Goal: Transaction & Acquisition: Purchase product/service

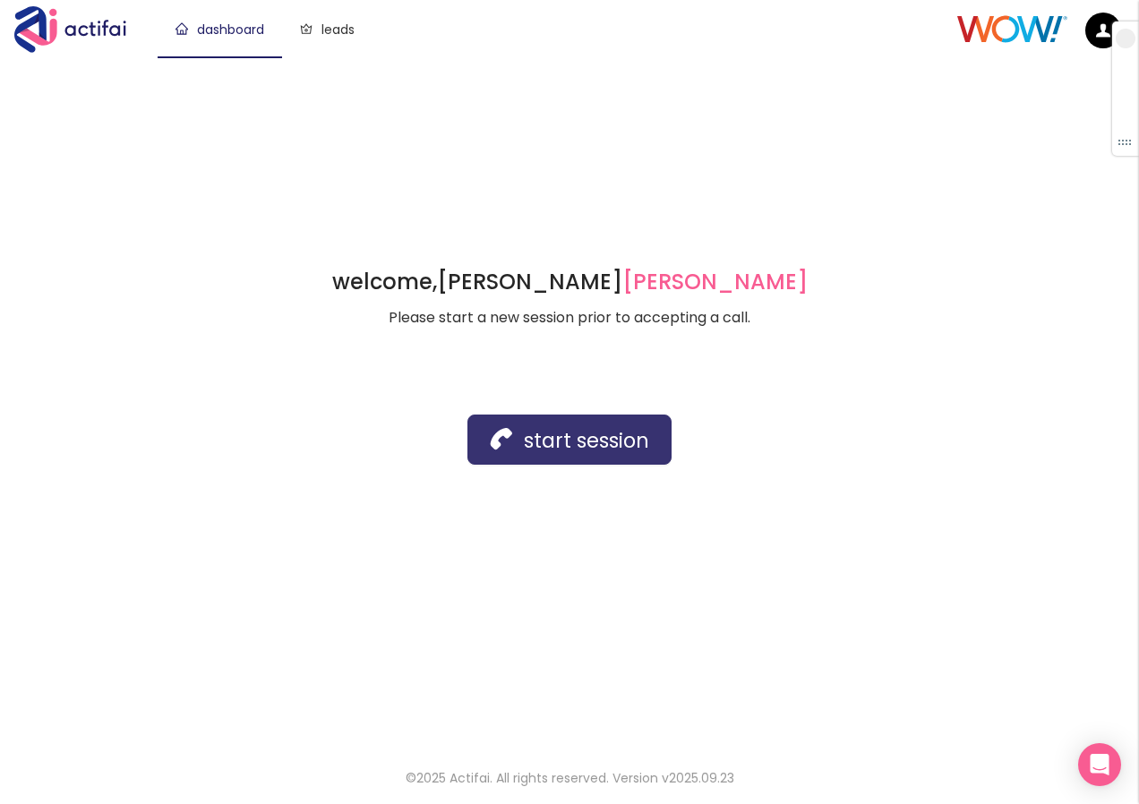
click at [603, 438] on button "start session" at bounding box center [569, 440] width 204 height 50
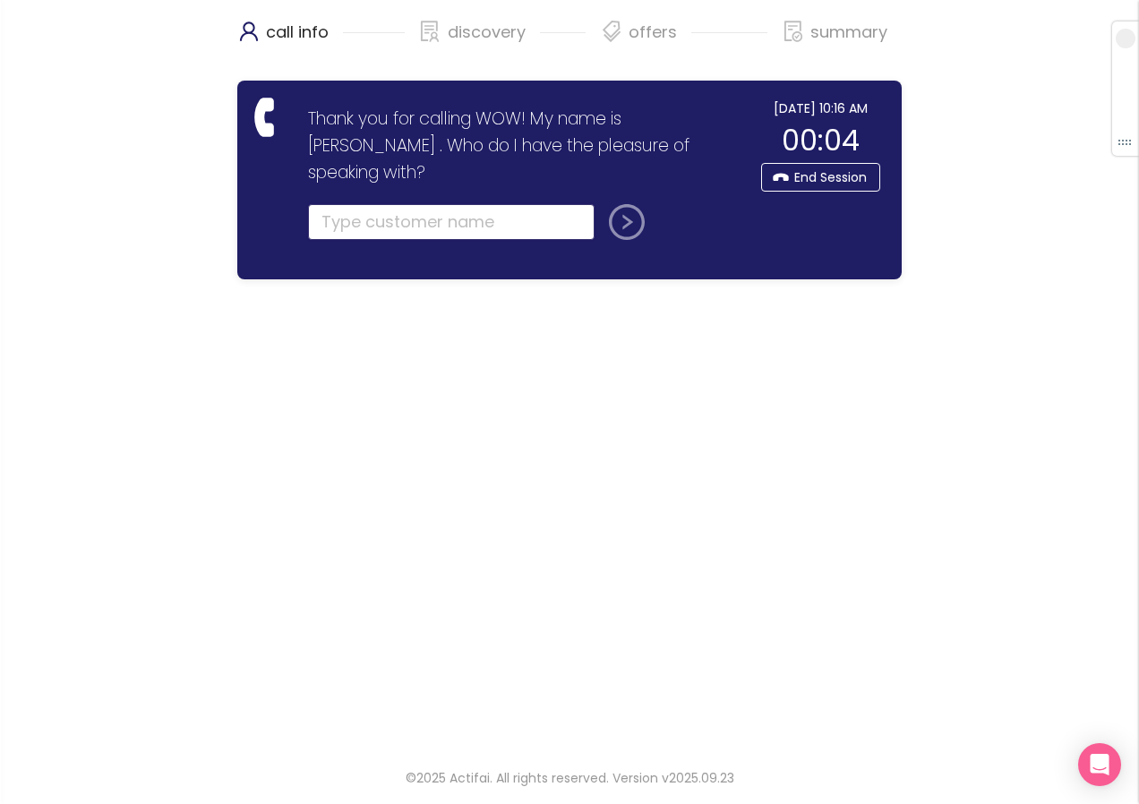
click at [331, 204] on input "text" at bounding box center [451, 222] width 286 height 36
type input "[PERSON_NAME]"
click at [624, 204] on button "submit" at bounding box center [623, 222] width 43 height 36
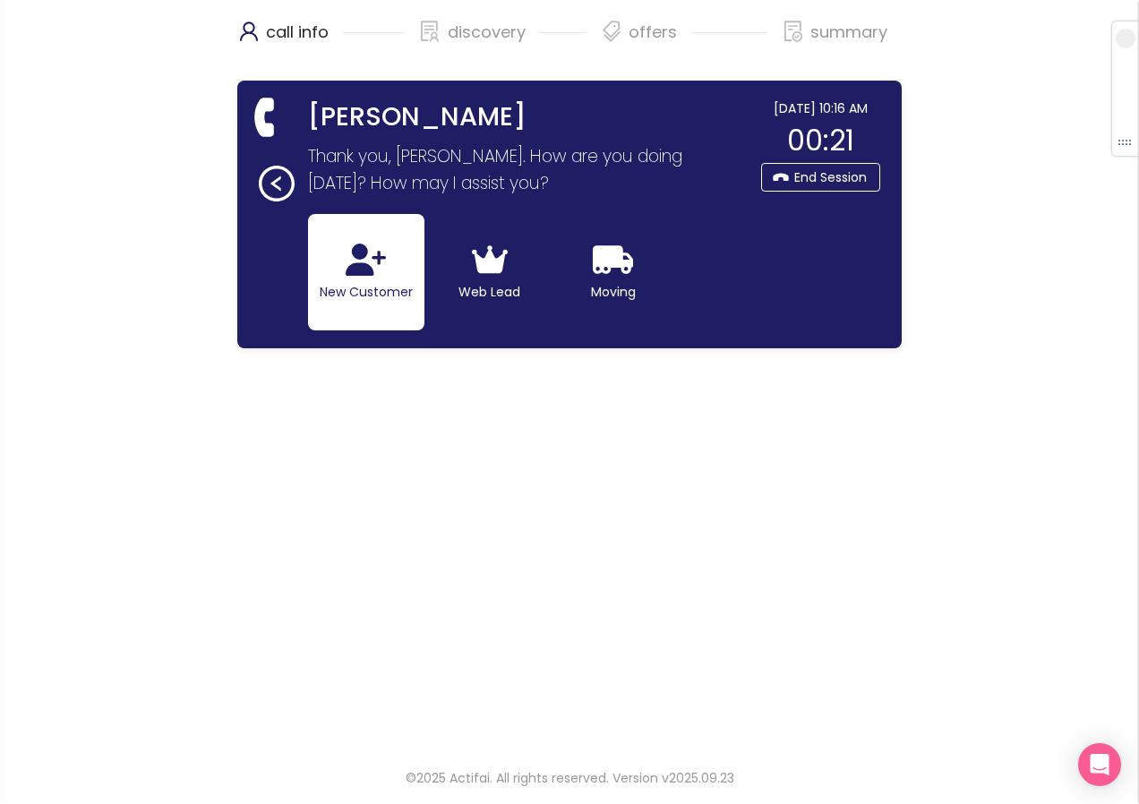
click at [336, 241] on button "New Customer" at bounding box center [366, 272] width 116 height 116
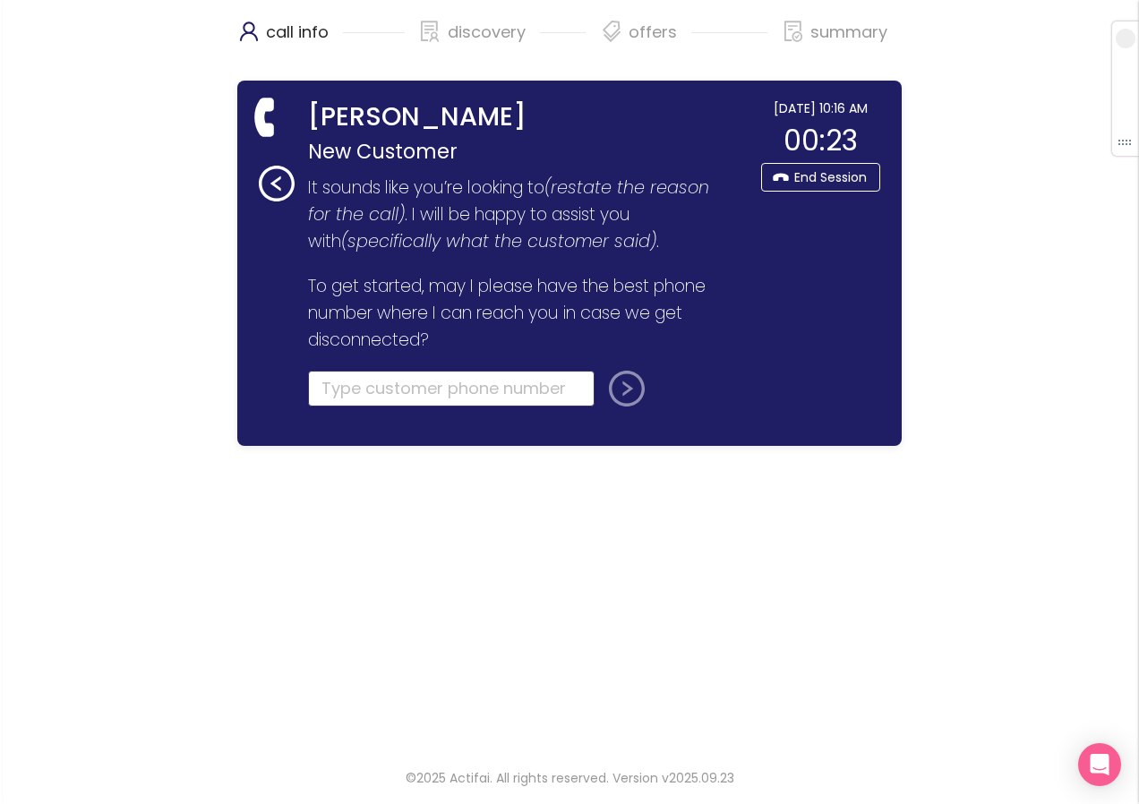
click at [378, 391] on input "tel" at bounding box center [451, 389] width 286 height 36
paste input "[PHONE_NUMBER]"
type input "[PHONE_NUMBER]"
click at [633, 394] on button "submit" at bounding box center [623, 389] width 43 height 36
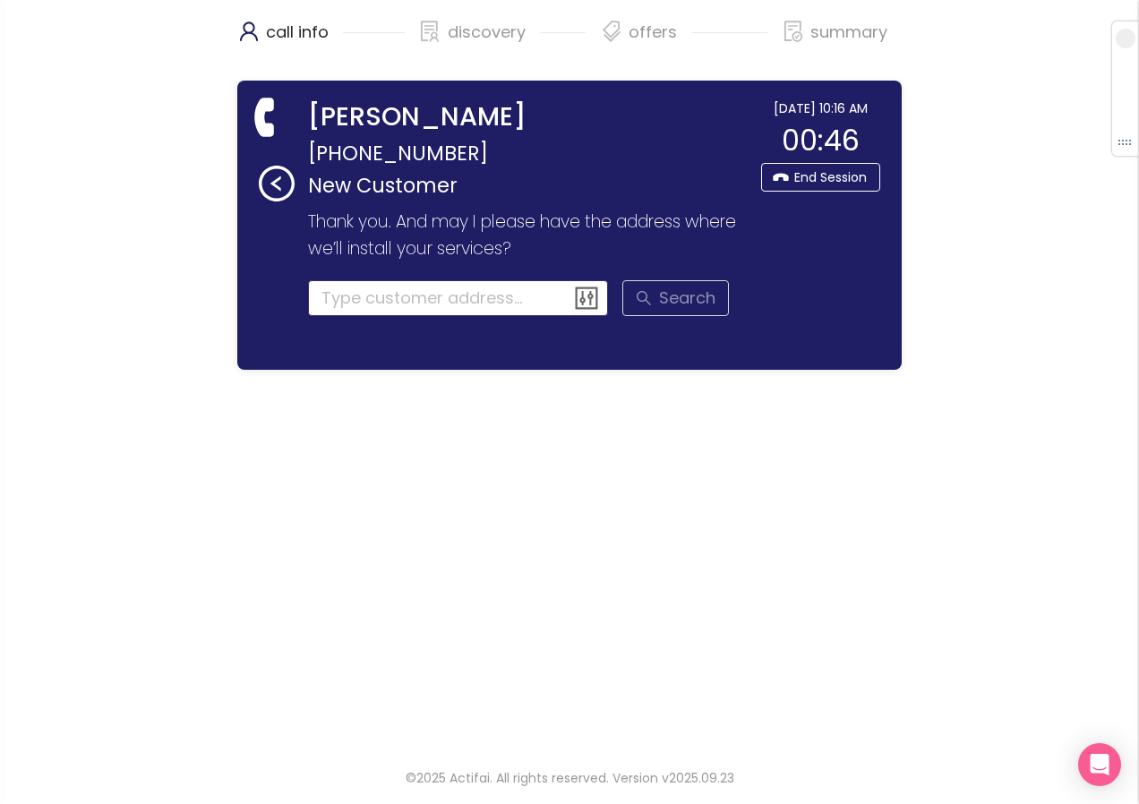
click at [321, 298] on input at bounding box center [458, 298] width 301 height 36
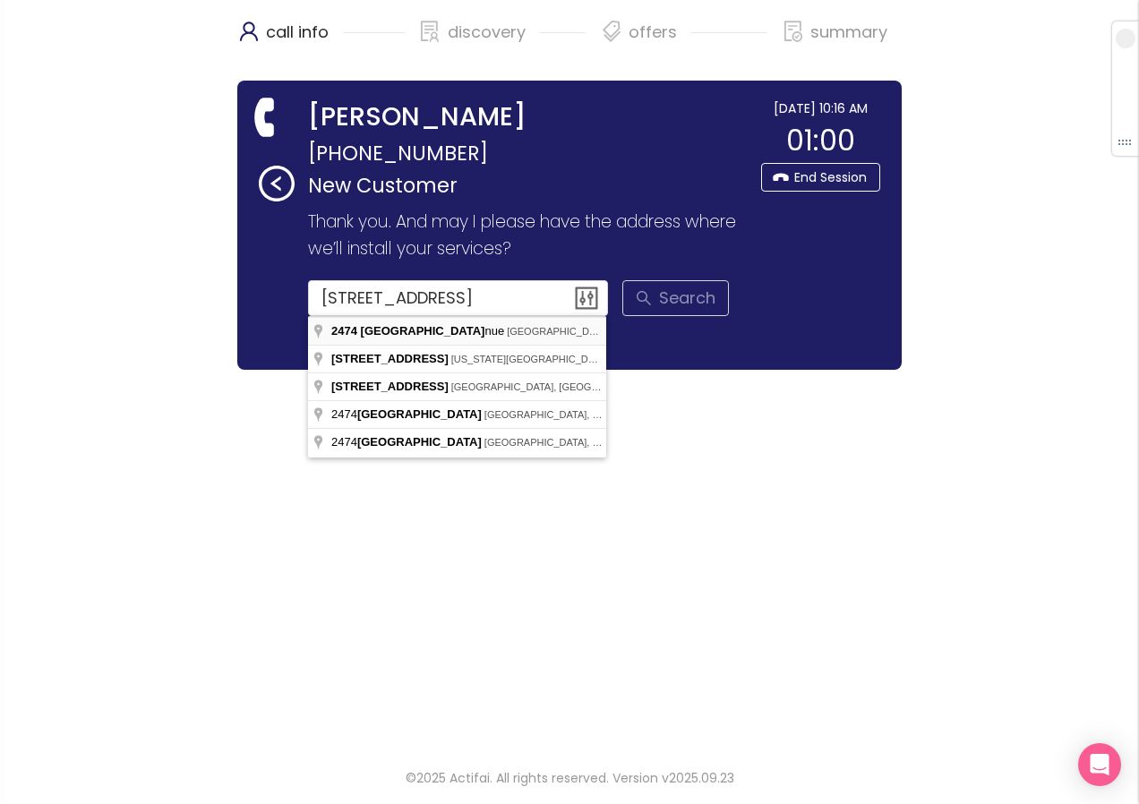
type input "[STREET_ADDRESS]"
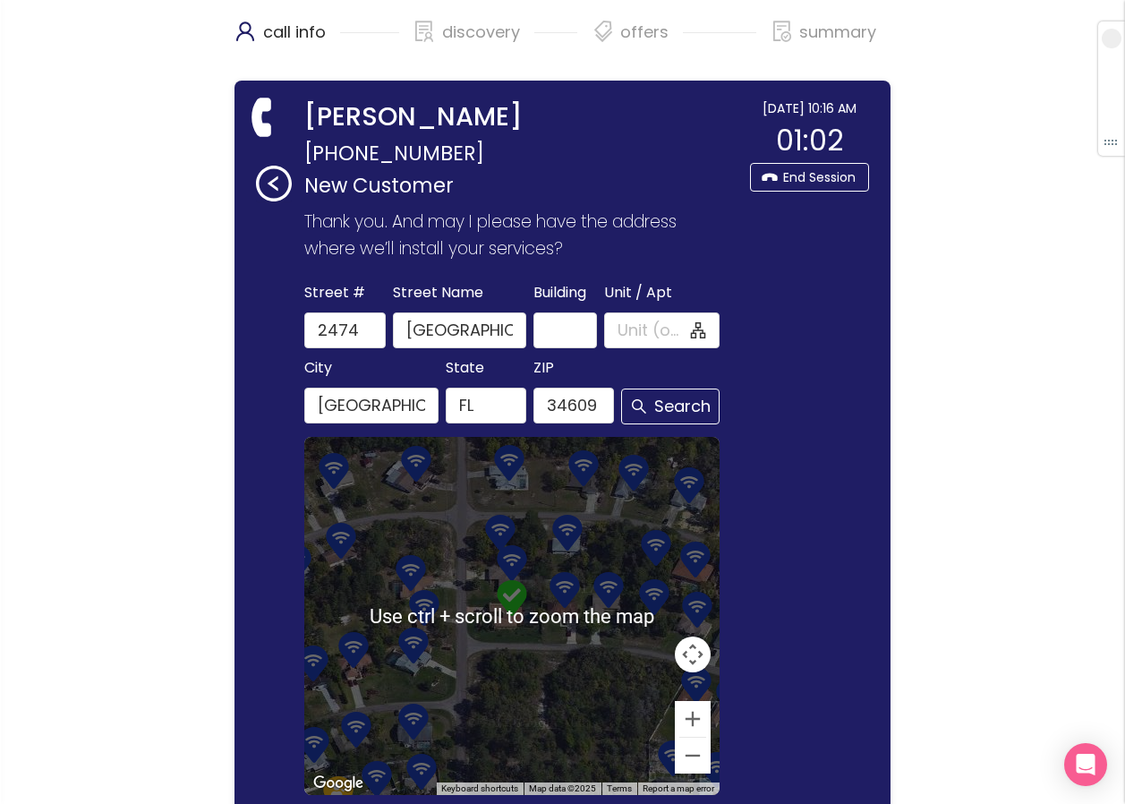
scroll to position [213, 0]
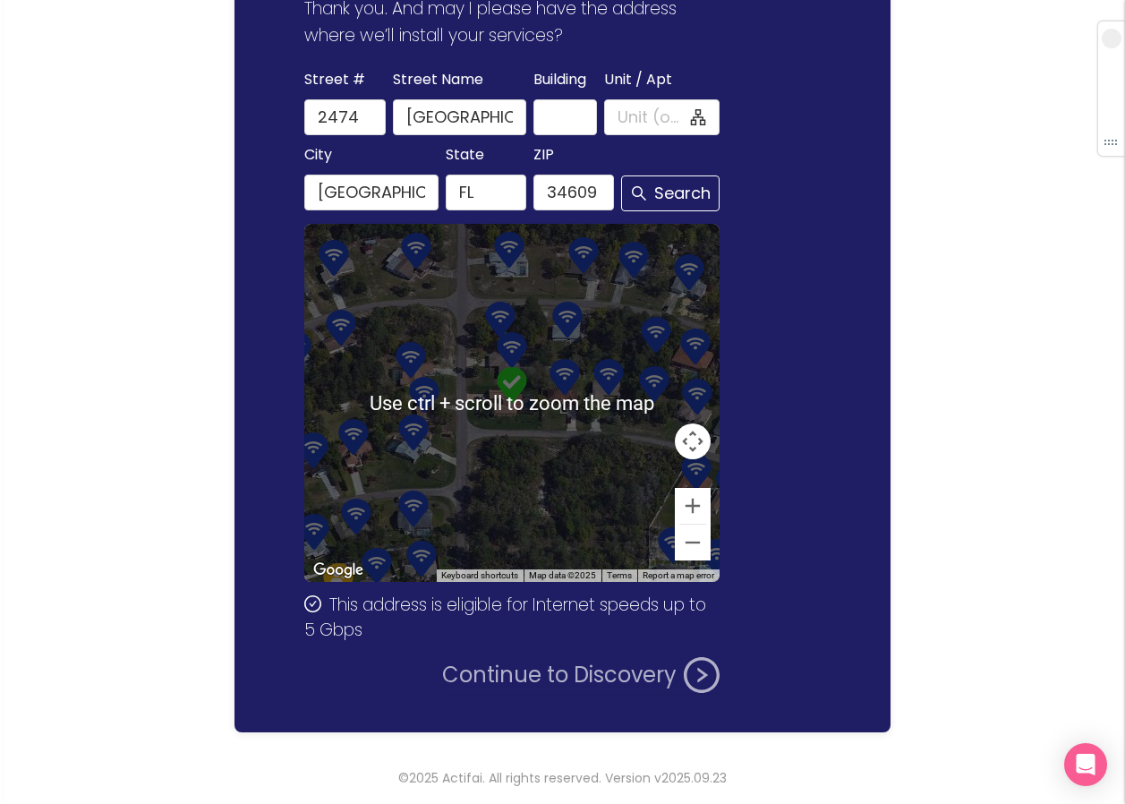
click at [560, 672] on button "Continue to Discovery" at bounding box center [581, 675] width 278 height 36
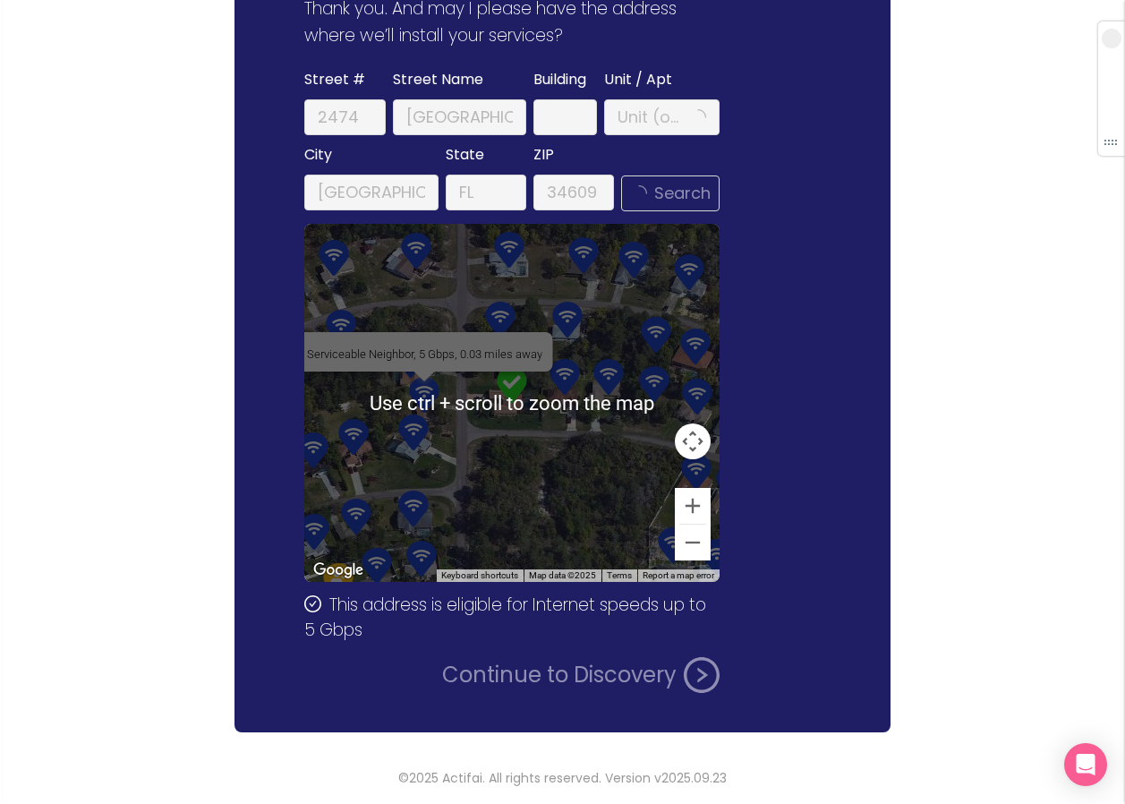
scroll to position [0, 0]
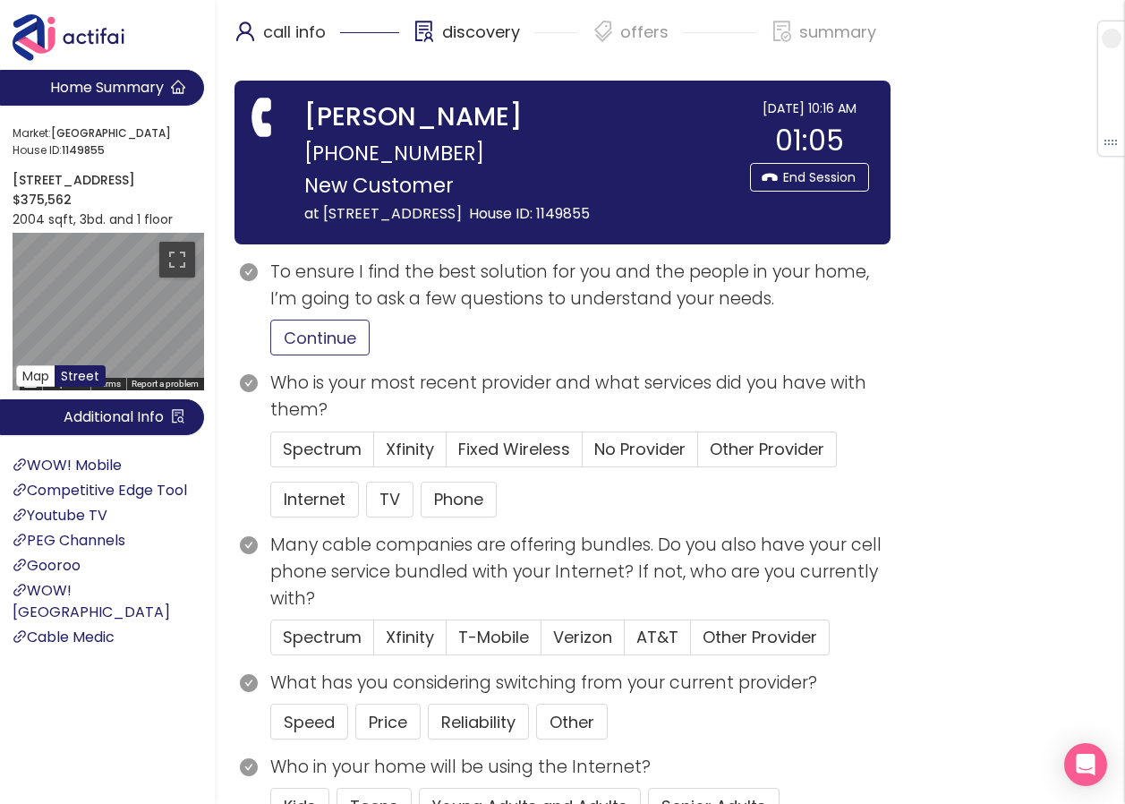
drag, startPoint x: 301, startPoint y: 352, endPoint x: 414, endPoint y: 415, distance: 129.0
click at [301, 352] on button "Continue" at bounding box center [319, 338] width 99 height 36
click at [330, 467] on label "Spectrum" at bounding box center [322, 450] width 104 height 36
click at [271, 455] on input "Spectrum" at bounding box center [271, 455] width 0 height 0
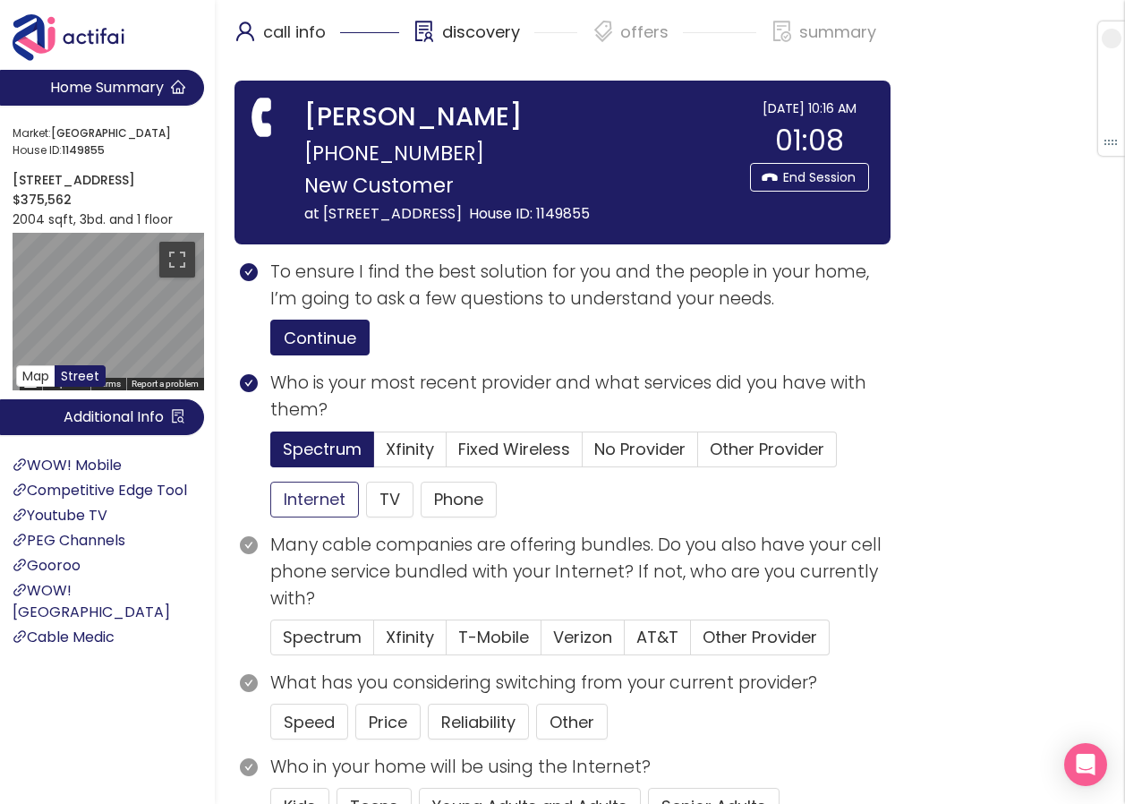
click at [321, 517] on button "Internet" at bounding box center [314, 500] width 89 height 36
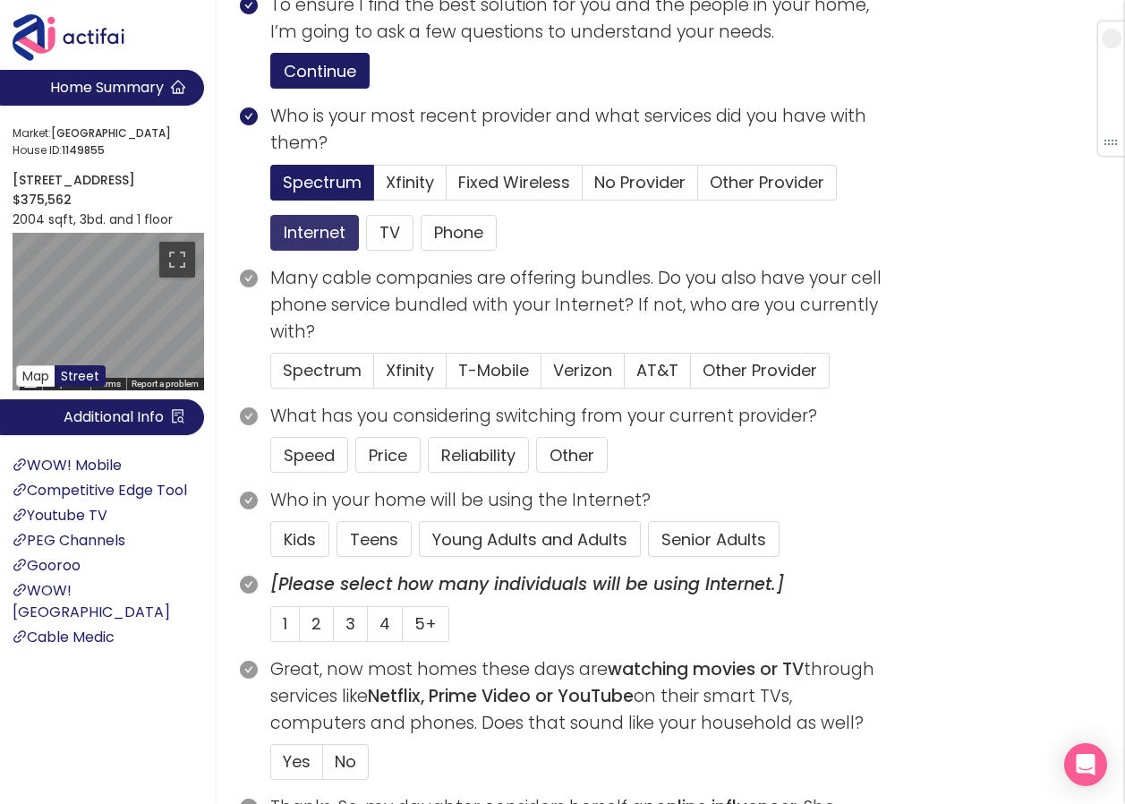
scroll to position [269, 0]
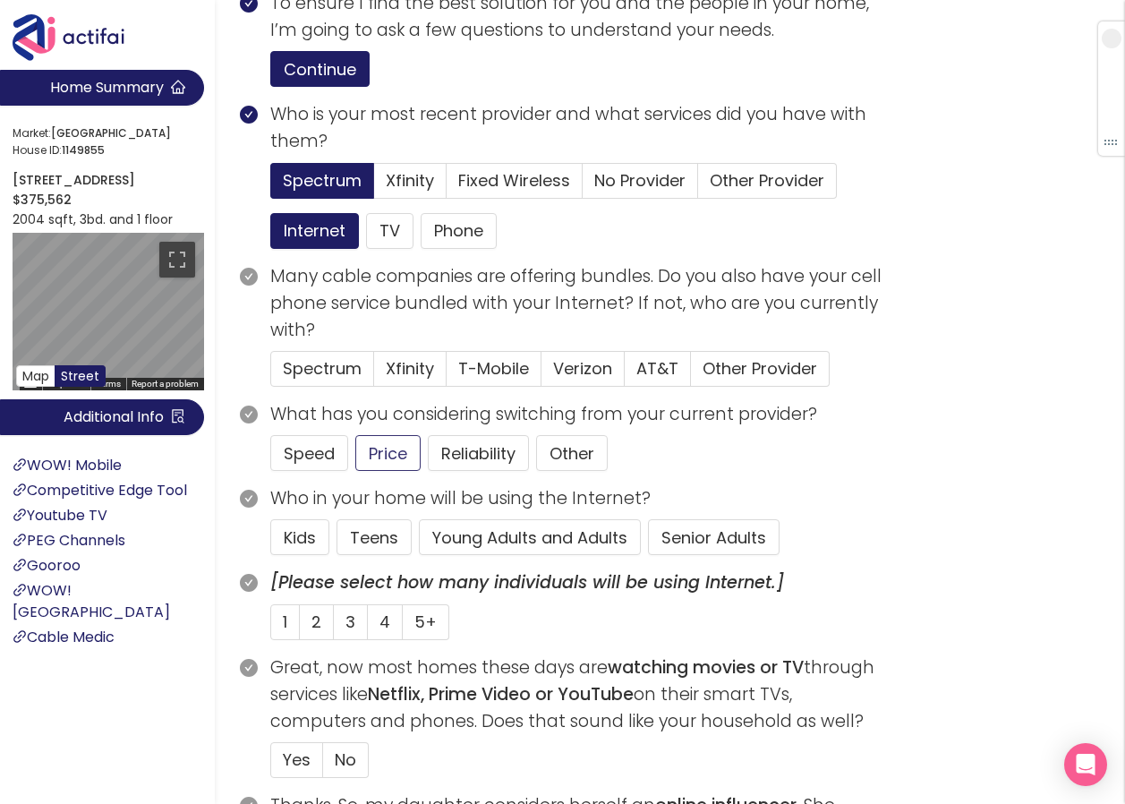
click at [391, 471] on button "Price" at bounding box center [387, 453] width 65 height 36
click at [518, 555] on button "Young Adults and Adults" at bounding box center [530, 537] width 222 height 36
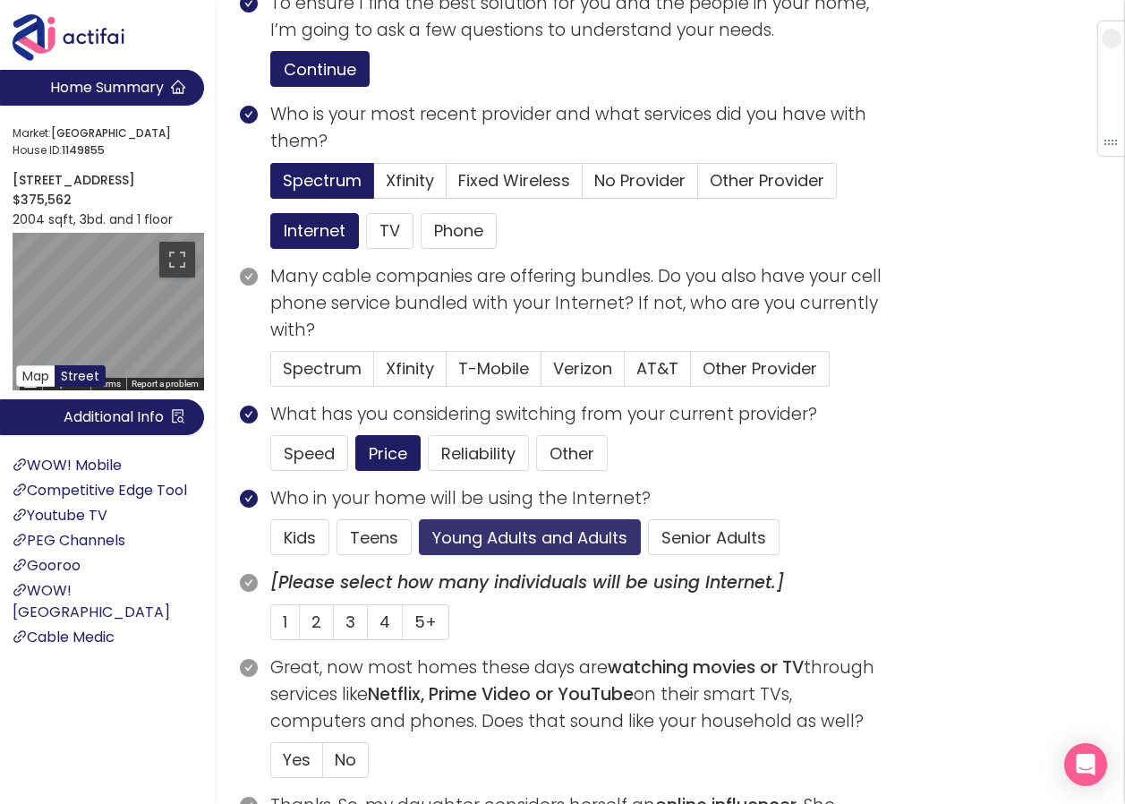
click at [592, 555] on button "Young Adults and Adults" at bounding box center [530, 537] width 222 height 36
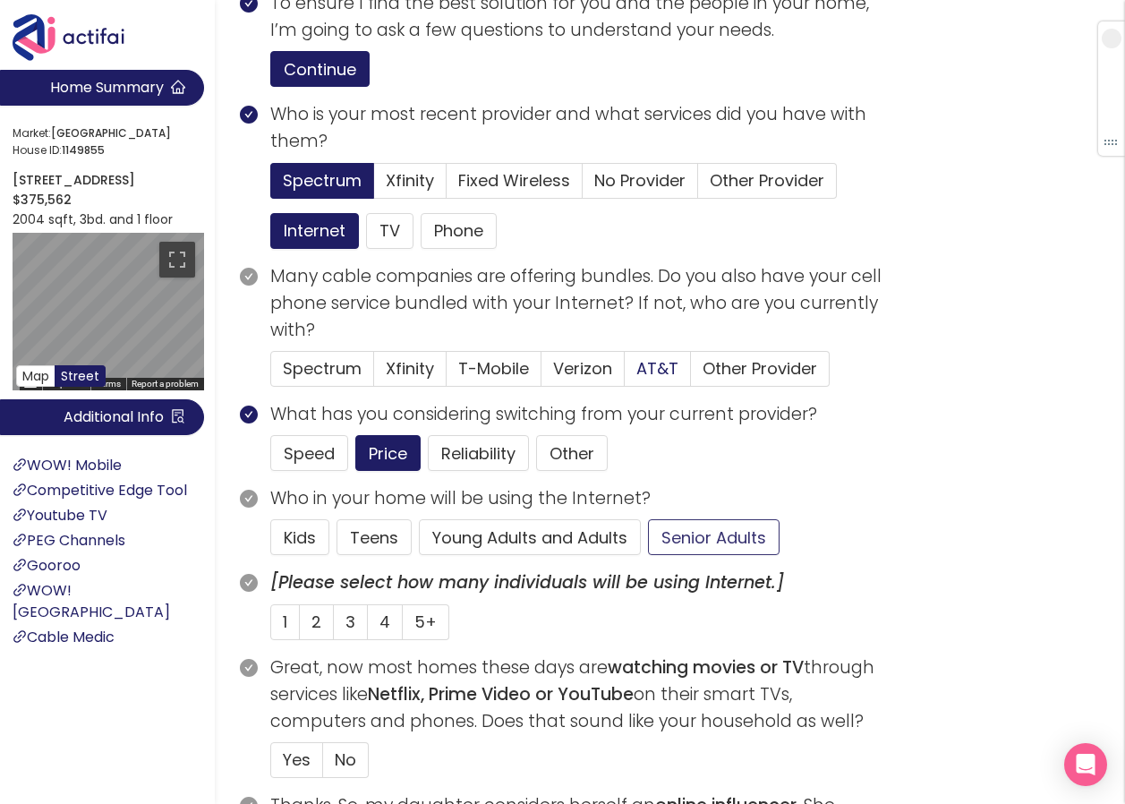
drag, startPoint x: 730, startPoint y: 567, endPoint x: 678, endPoint y: 390, distance: 183.9
click at [730, 555] on button "Senior Adults" at bounding box center [714, 537] width 132 height 36
click at [582, 380] on span "Verizon" at bounding box center [582, 368] width 59 height 22
click at [542, 374] on input "Verizon" at bounding box center [542, 374] width 0 height 0
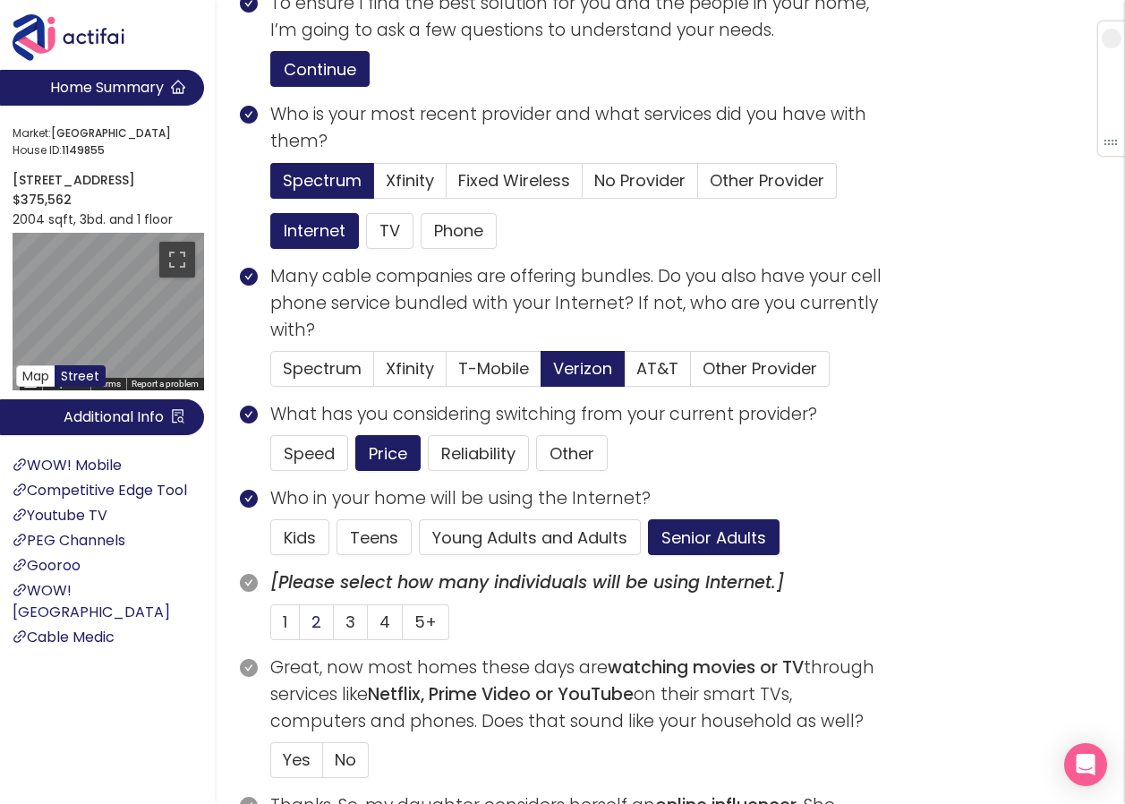
click at [311, 640] on label "2" at bounding box center [317, 622] width 34 height 36
click at [300, 628] on input "2" at bounding box center [300, 628] width 0 height 0
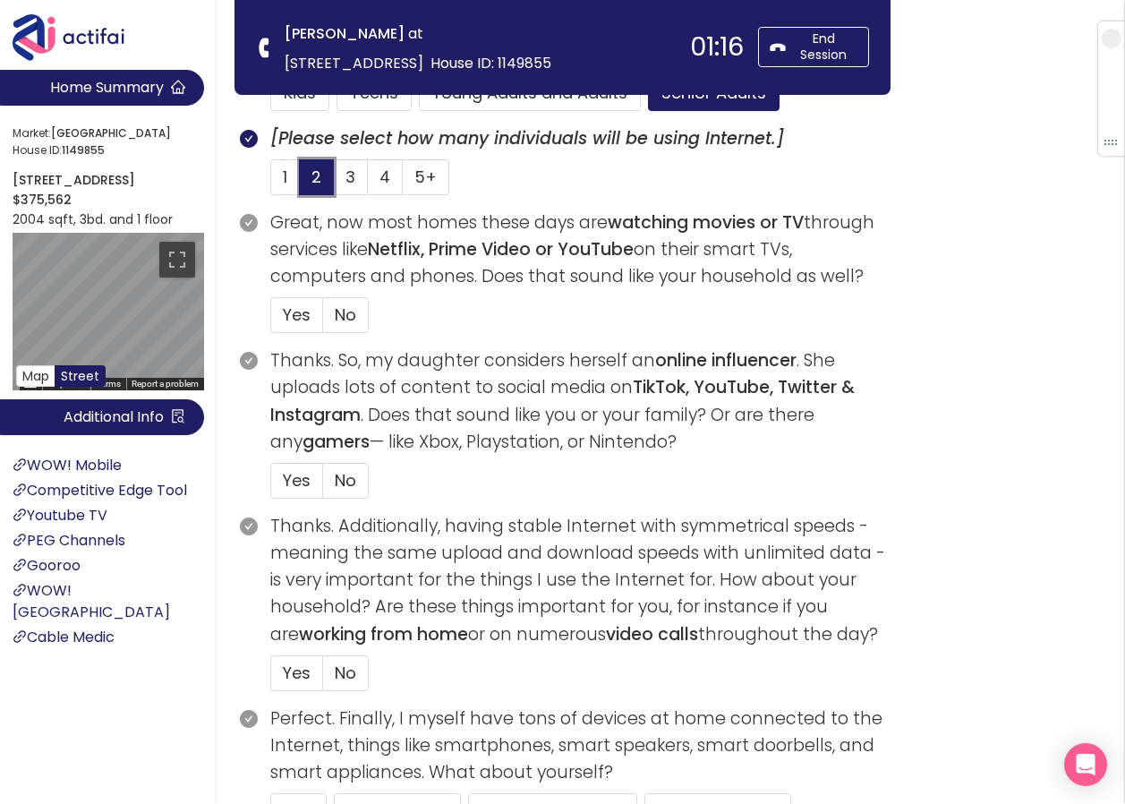
scroll to position [537, 0]
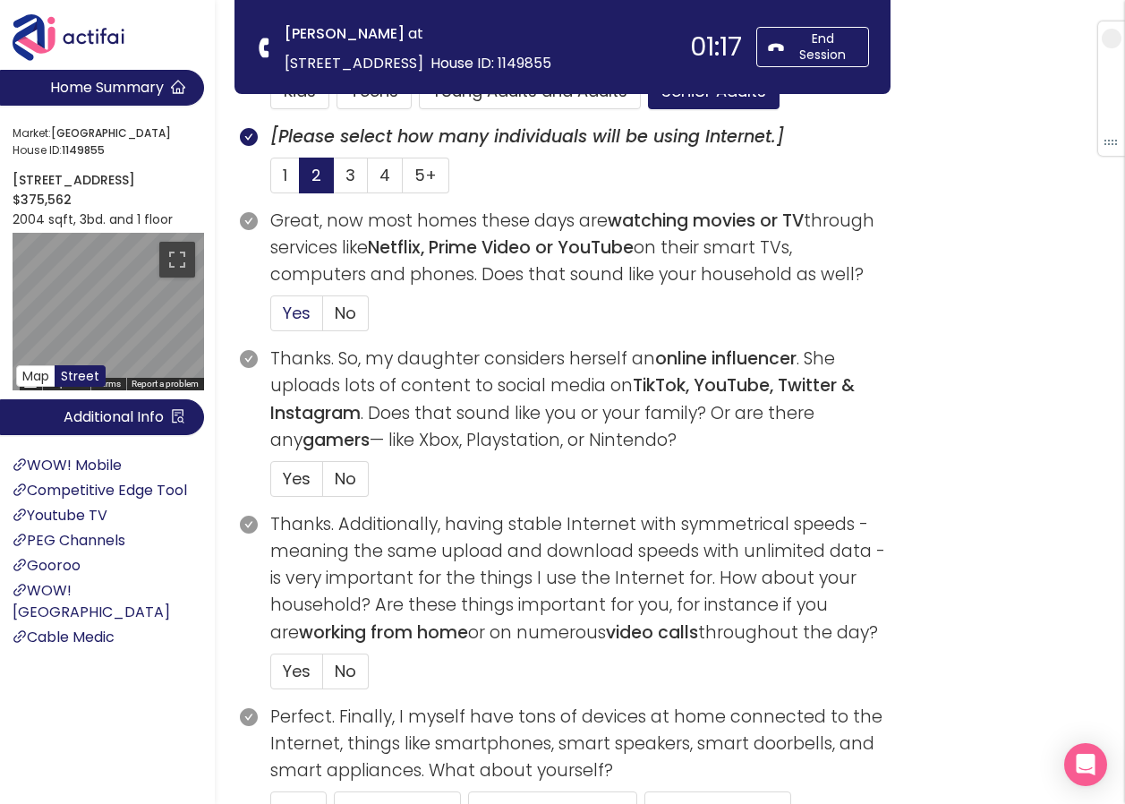
click at [291, 322] on span "Yes" at bounding box center [297, 313] width 28 height 22
click at [271, 319] on input "Yes" at bounding box center [271, 319] width 0 height 0
click at [286, 488] on span "Yes" at bounding box center [297, 478] width 28 height 22
click at [271, 484] on input "Yes" at bounding box center [271, 484] width 0 height 0
click at [313, 672] on label "Yes" at bounding box center [296, 672] width 53 height 36
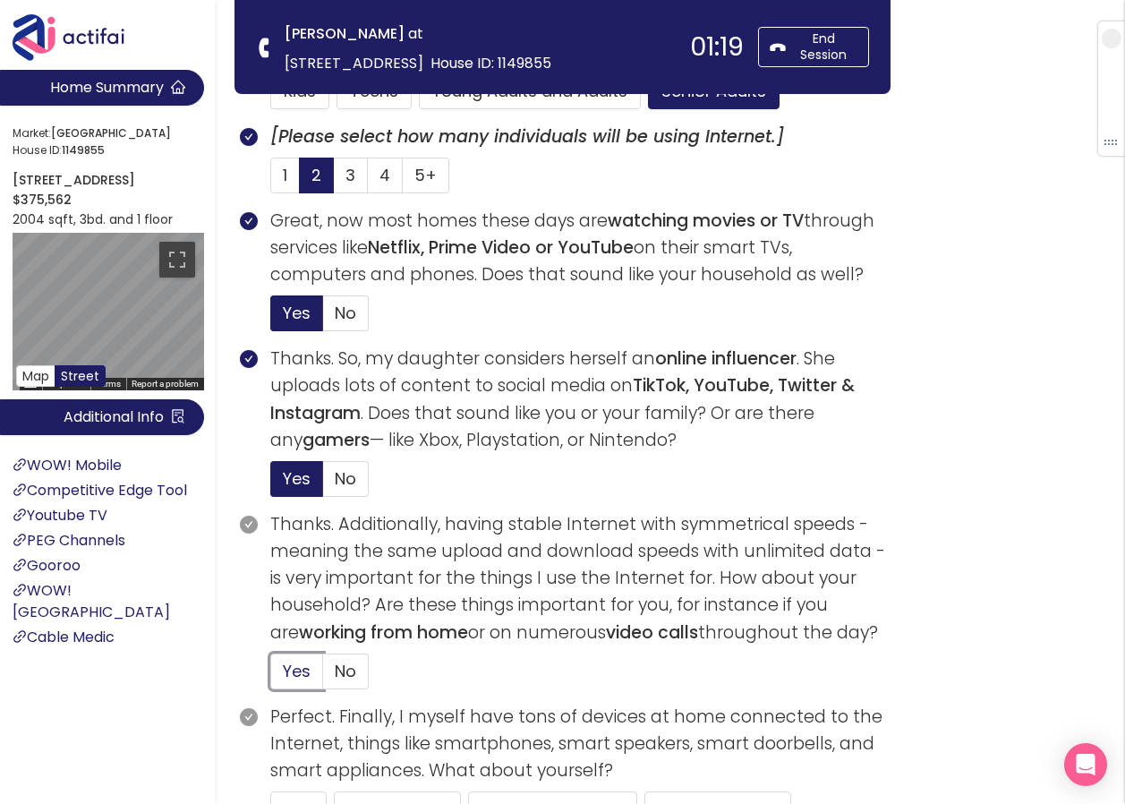
click at [271, 677] on input "Yes" at bounding box center [271, 677] width 0 height 0
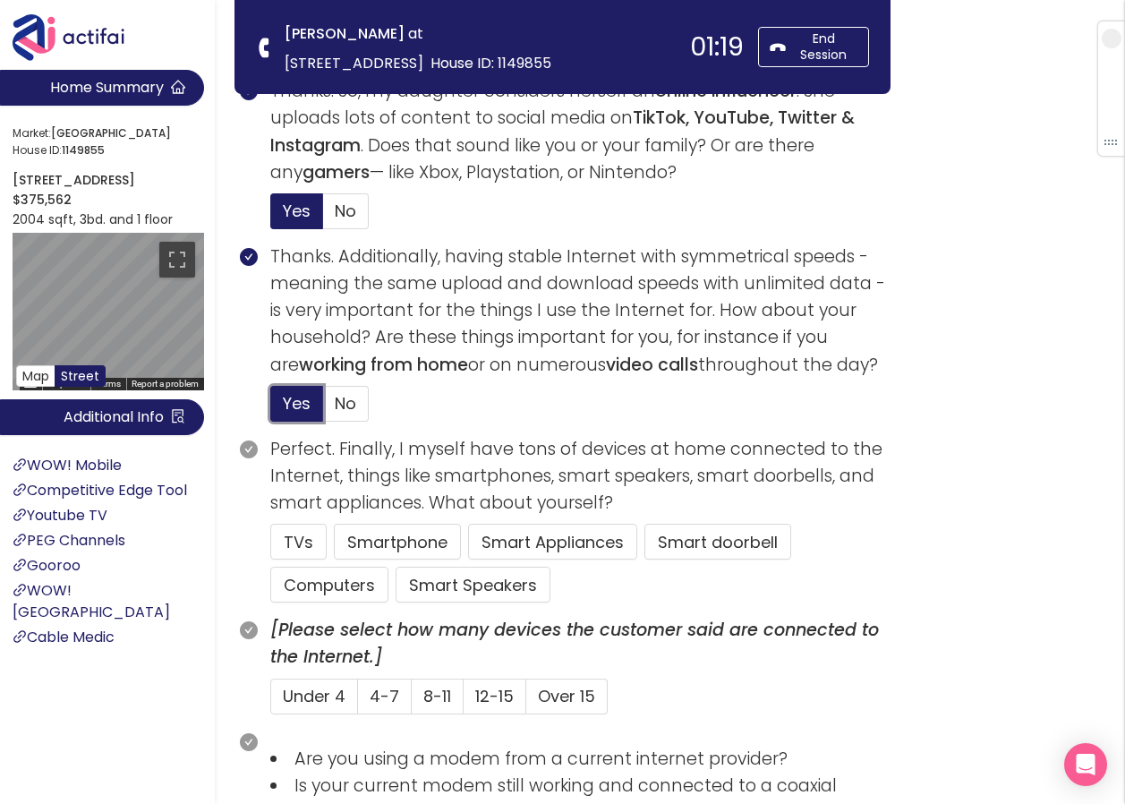
scroll to position [806, 0]
click at [286, 540] on button "TVs" at bounding box center [298, 541] width 56 height 36
click at [333, 592] on button "Computers" at bounding box center [329, 584] width 118 height 36
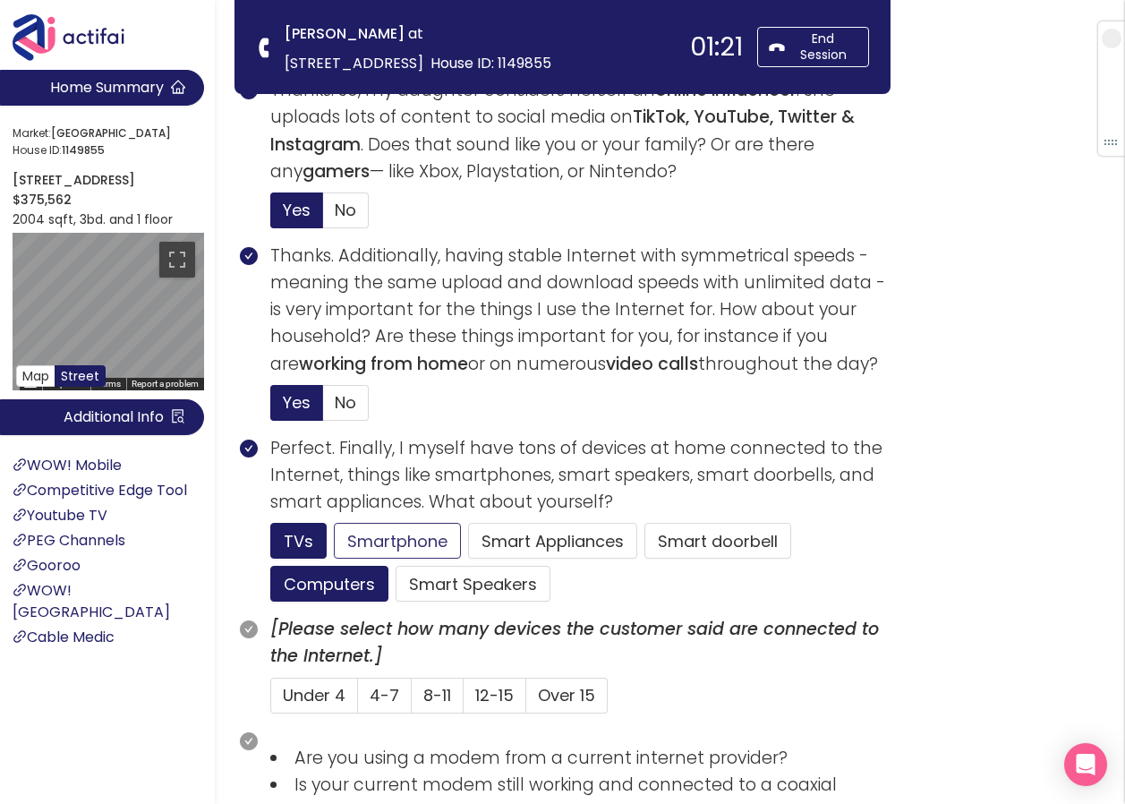
click at [373, 543] on button "Smartphone" at bounding box center [397, 541] width 127 height 36
click at [395, 697] on span "4-7" at bounding box center [385, 695] width 30 height 22
click at [358, 701] on input "4-7" at bounding box center [358, 701] width 0 height 0
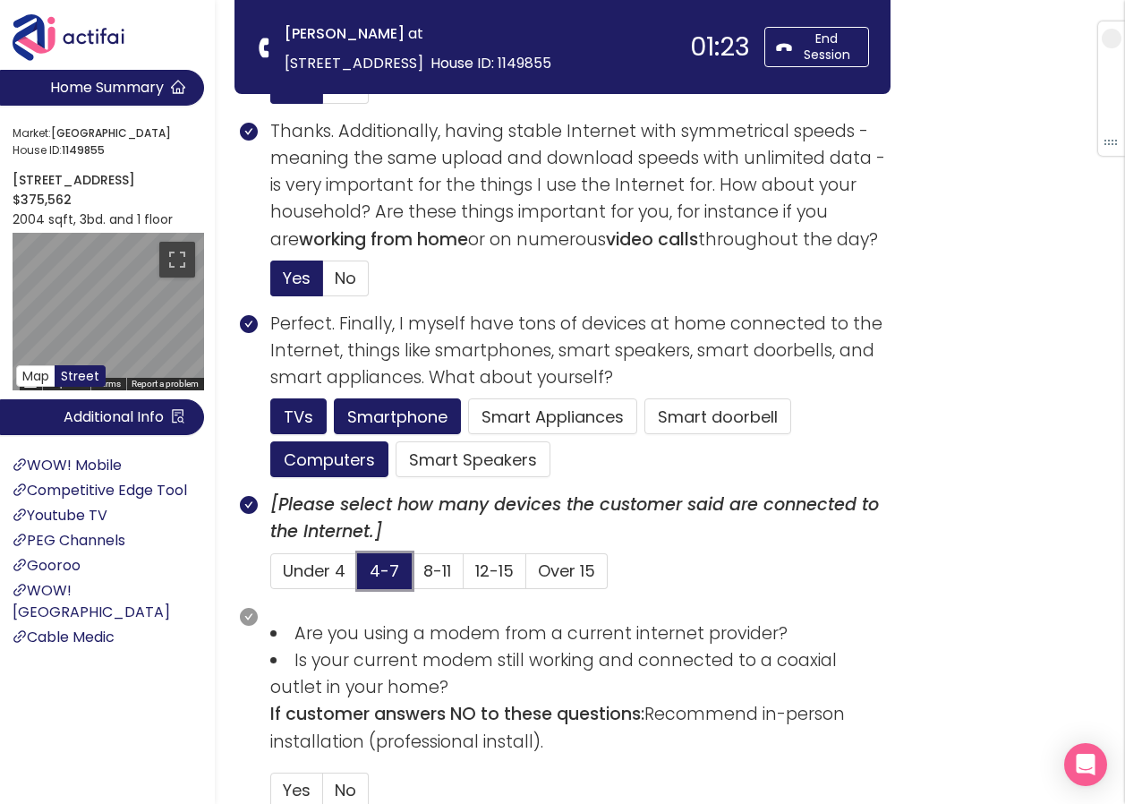
scroll to position [1074, 0]
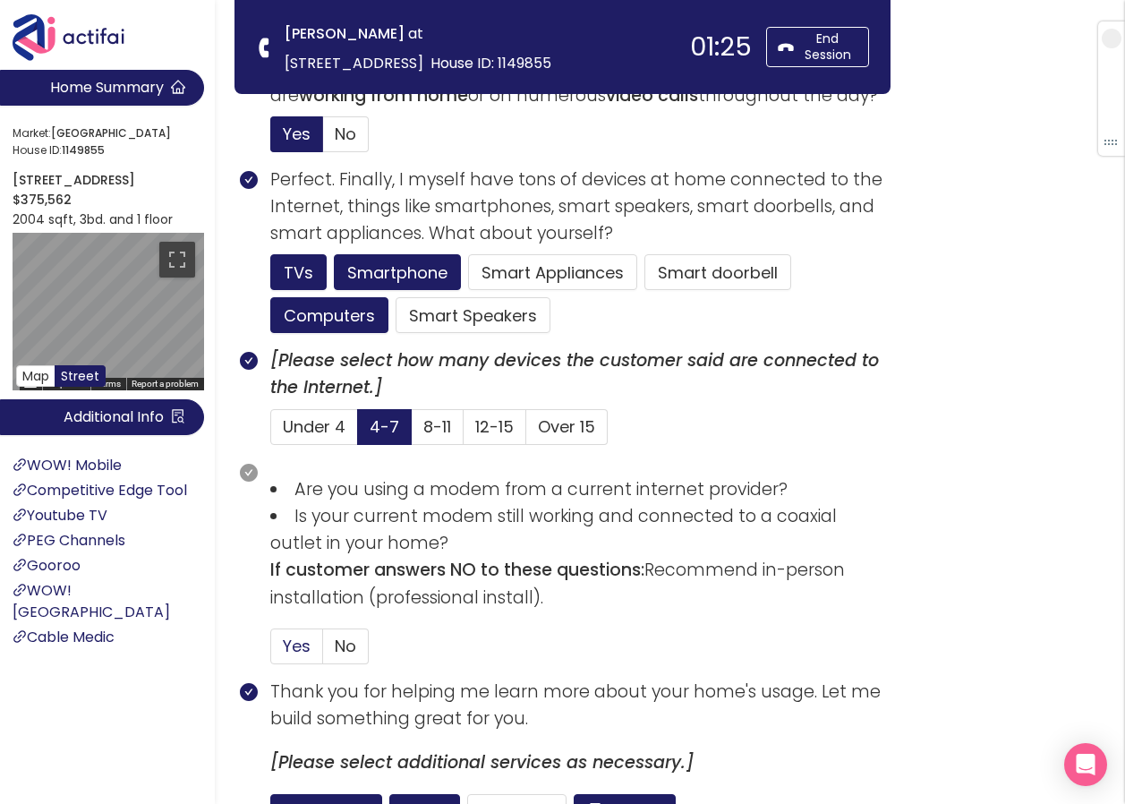
click at [297, 647] on span "Yes" at bounding box center [297, 646] width 28 height 22
click at [271, 652] on input "Yes" at bounding box center [271, 652] width 0 height 0
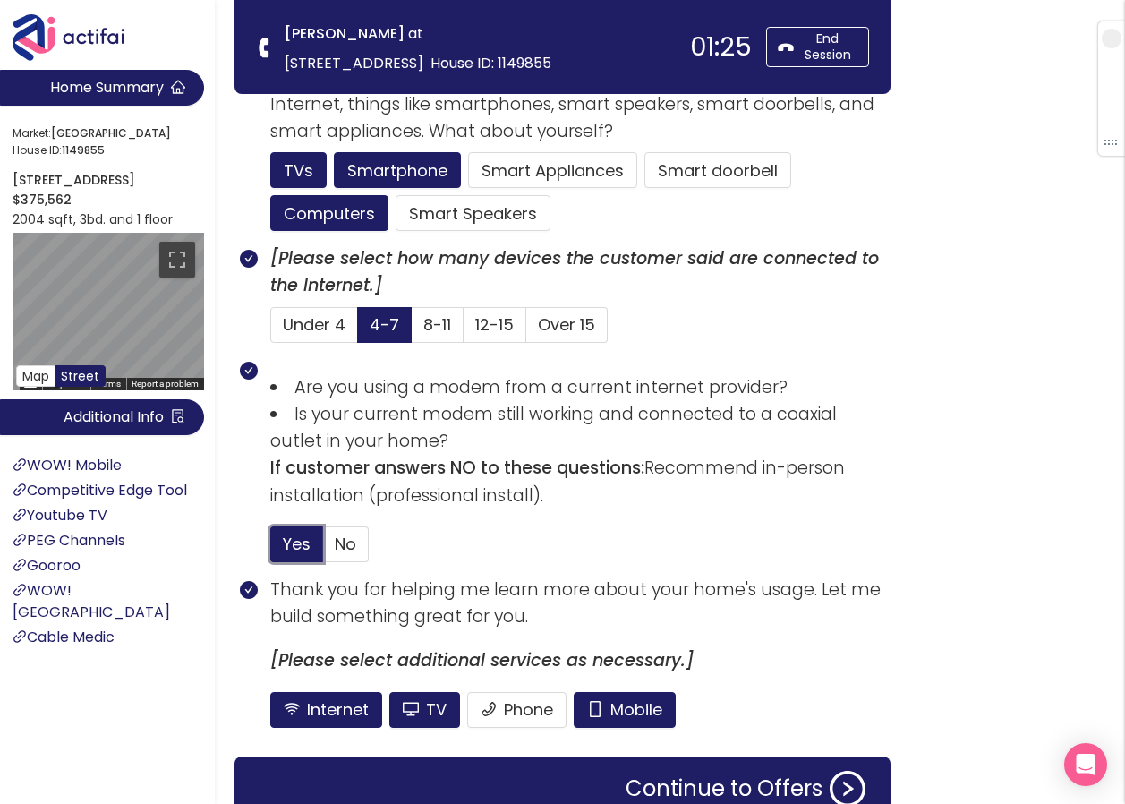
scroll to position [1265, 0]
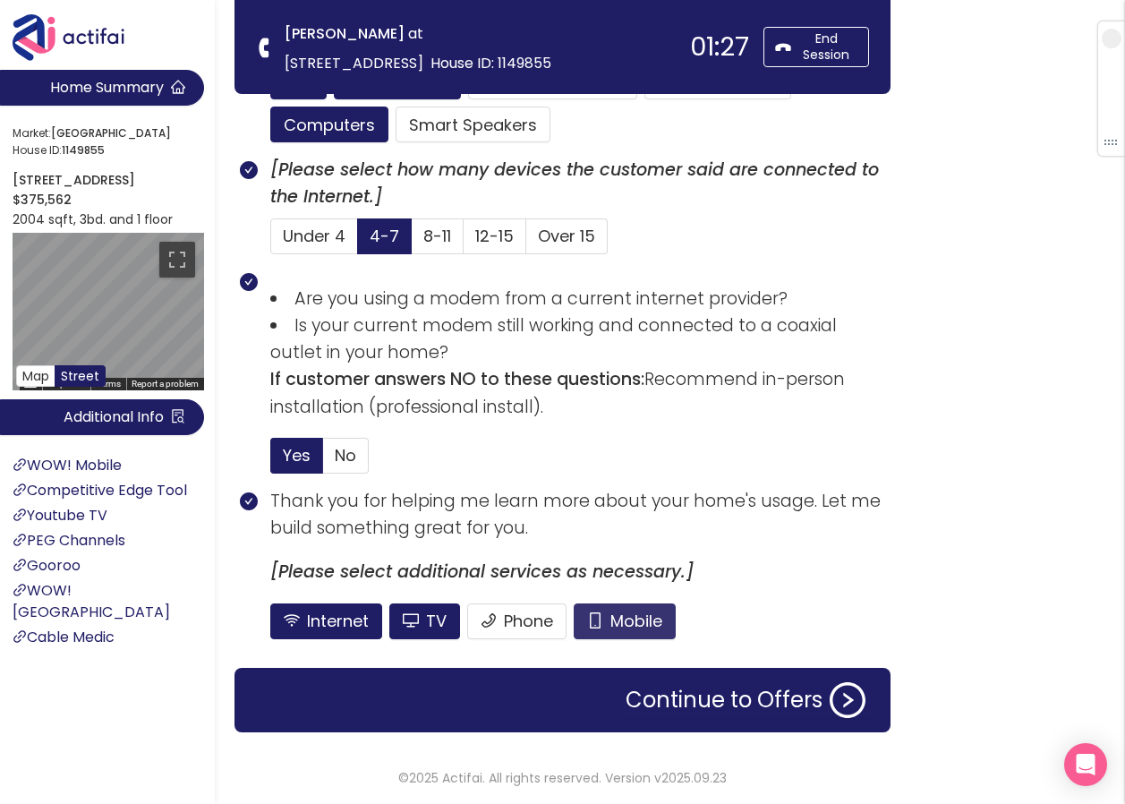
click at [614, 620] on button "Mobile" at bounding box center [625, 621] width 102 height 36
click at [452, 629] on button "TV" at bounding box center [424, 621] width 71 height 36
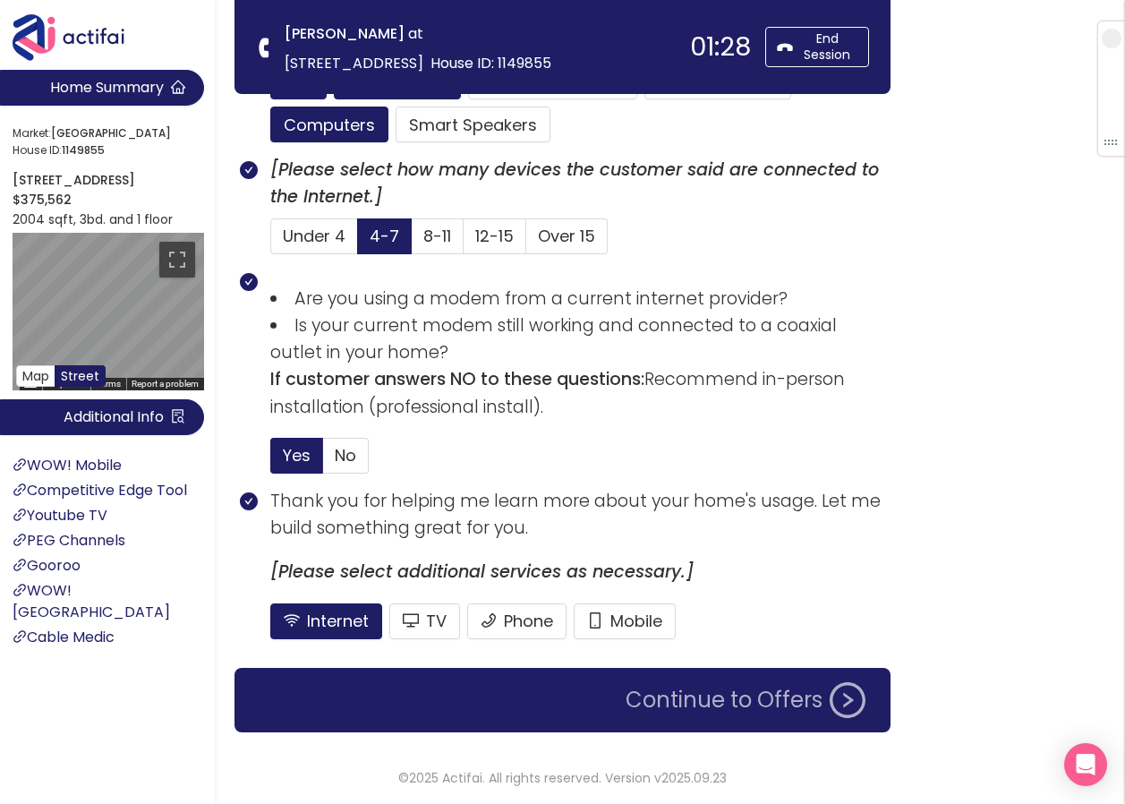
click at [678, 695] on button "Continue to Offers" at bounding box center [745, 700] width 261 height 36
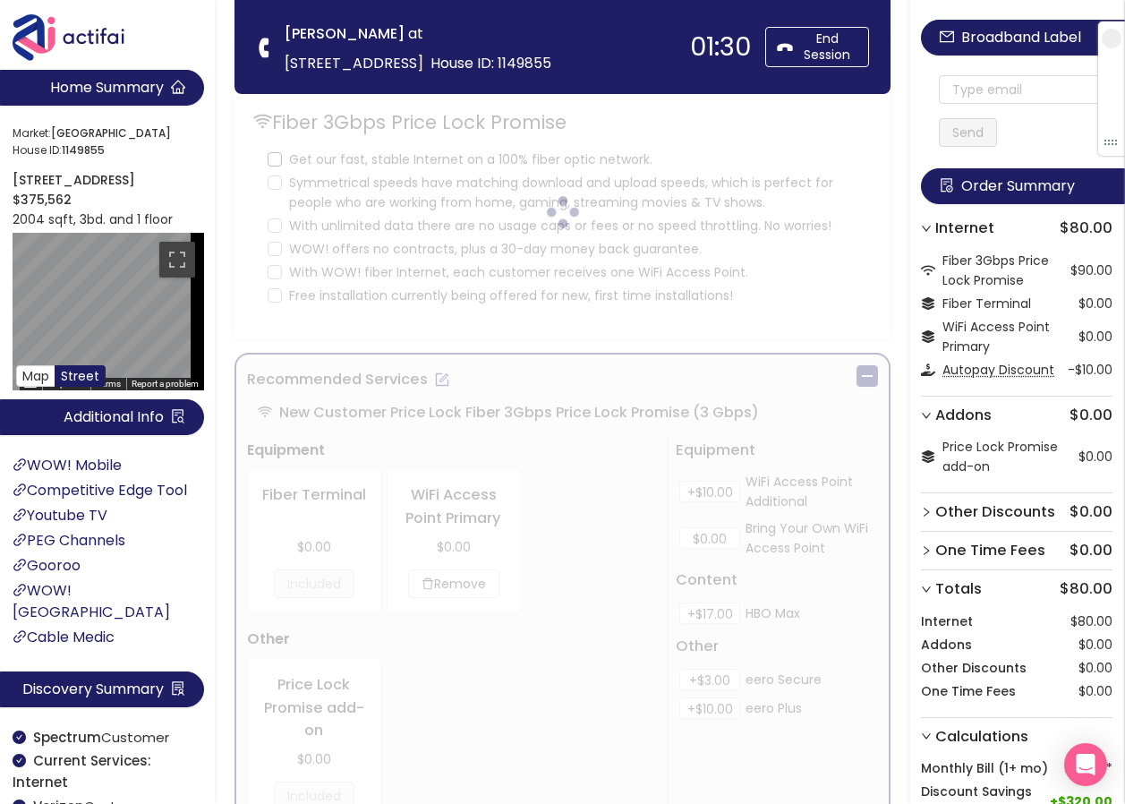
scroll to position [0, 0]
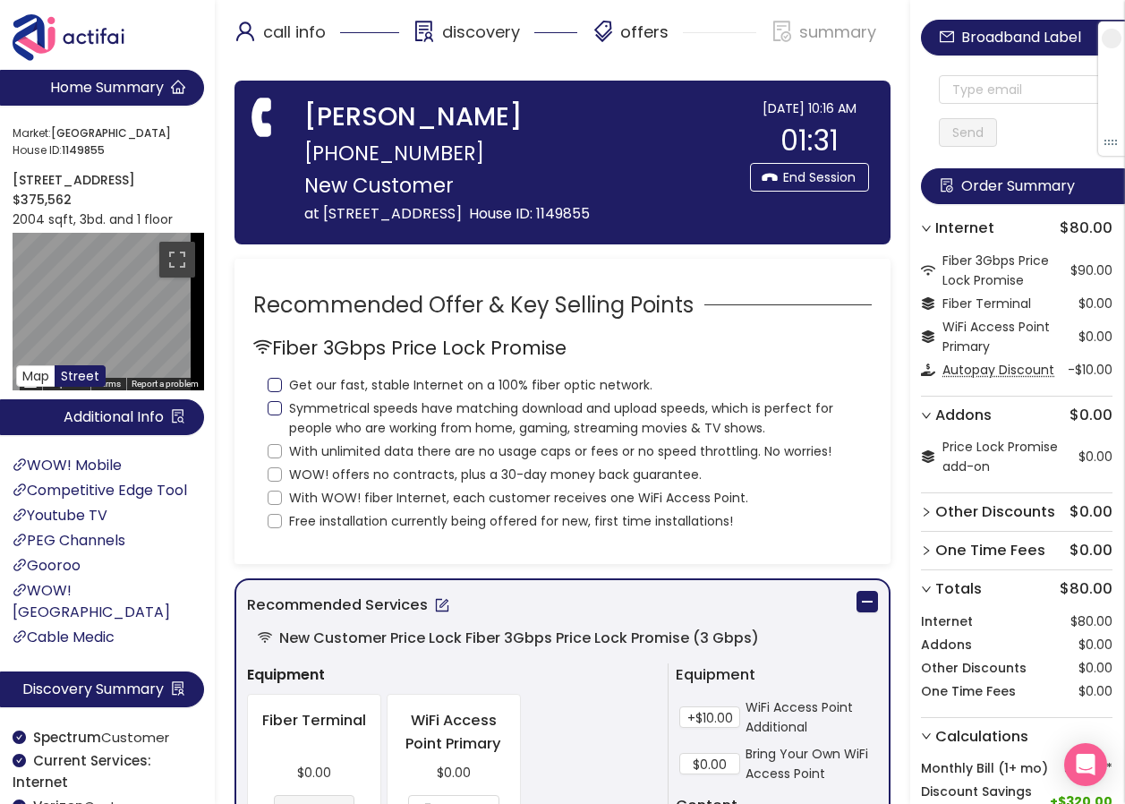
drag, startPoint x: 276, startPoint y: 408, endPoint x: 280, endPoint y: 434, distance: 26.3
click at [276, 392] on input "Get our fast, stable Internet on a 100% fiber optic network." at bounding box center [275, 385] width 14 height 14
checkbox input "true"
drag, startPoint x: 275, startPoint y: 435, endPoint x: 290, endPoint y: 471, distance: 38.9
click at [275, 415] on input "Symmetrical speeds have matching download and upload speeds, which is perfect f…" at bounding box center [275, 408] width 14 height 14
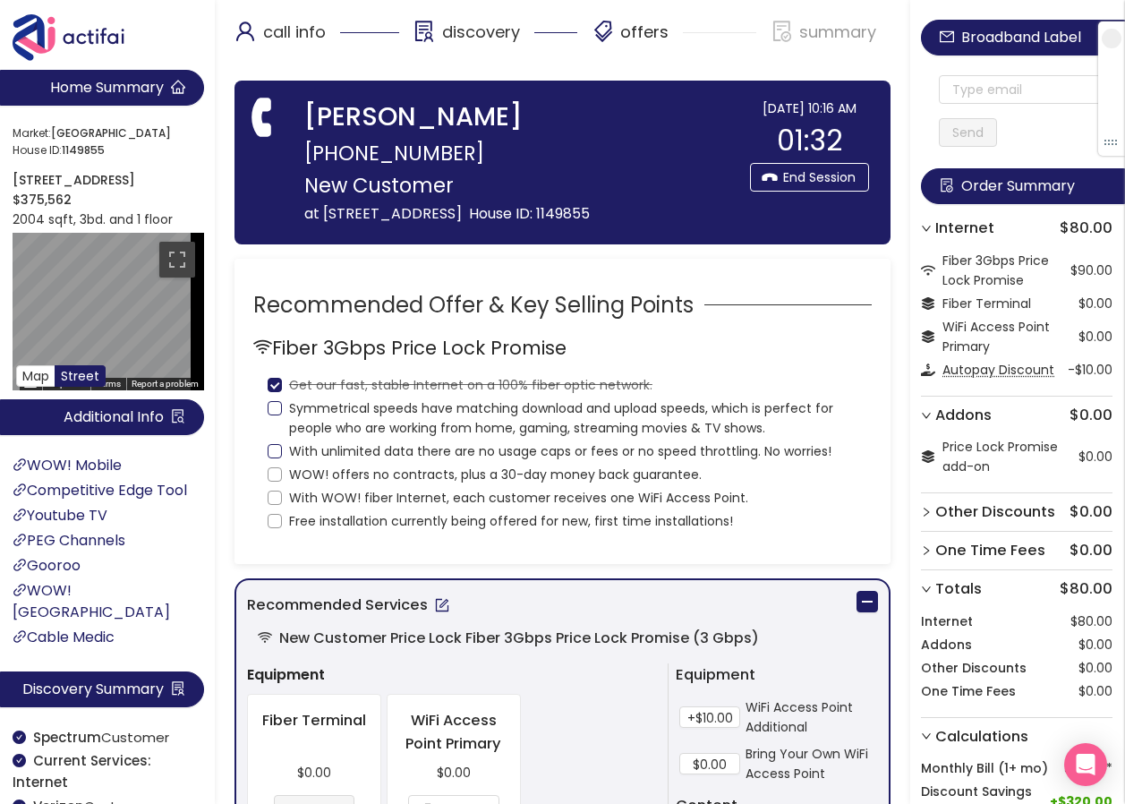
checkbox input "true"
drag, startPoint x: 280, startPoint y: 474, endPoint x: 278, endPoint y: 483, distance: 9.3
click at [277, 458] on input "With unlimited data there are no usage caps or fees or no speed throttling. No …" at bounding box center [275, 451] width 14 height 14
checkbox input "true"
click at [275, 482] on input "WOW! offers no contracts, plus a 30-day money back guarantee." at bounding box center [275, 474] width 14 height 14
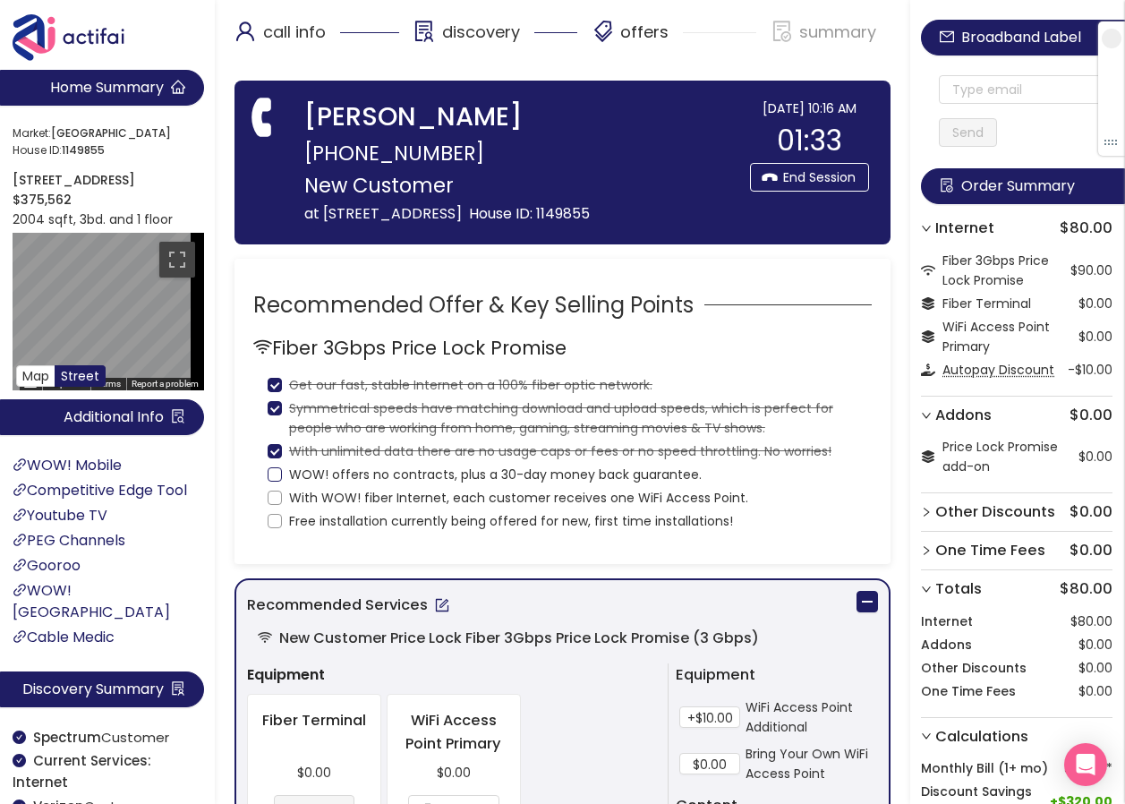
checkbox input "true"
click at [276, 505] on input "With WOW! fiber Internet, each customer receives one WiFi Access Point." at bounding box center [275, 498] width 14 height 14
checkbox input "true"
click at [277, 531] on label "Free installation currently being offered for new, first time installations!" at bounding box center [504, 519] width 473 height 23
click at [277, 528] on input "Free installation currently being offered for new, first time installations!" at bounding box center [275, 521] width 14 height 14
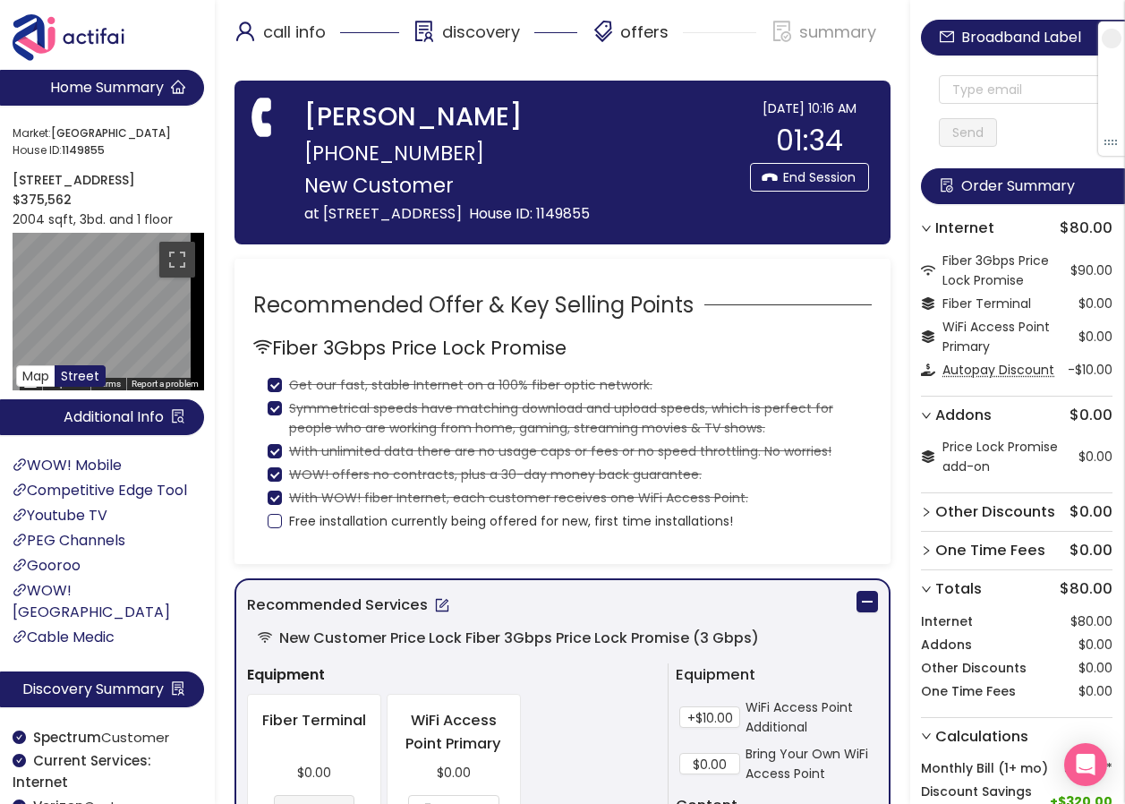
checkbox input "true"
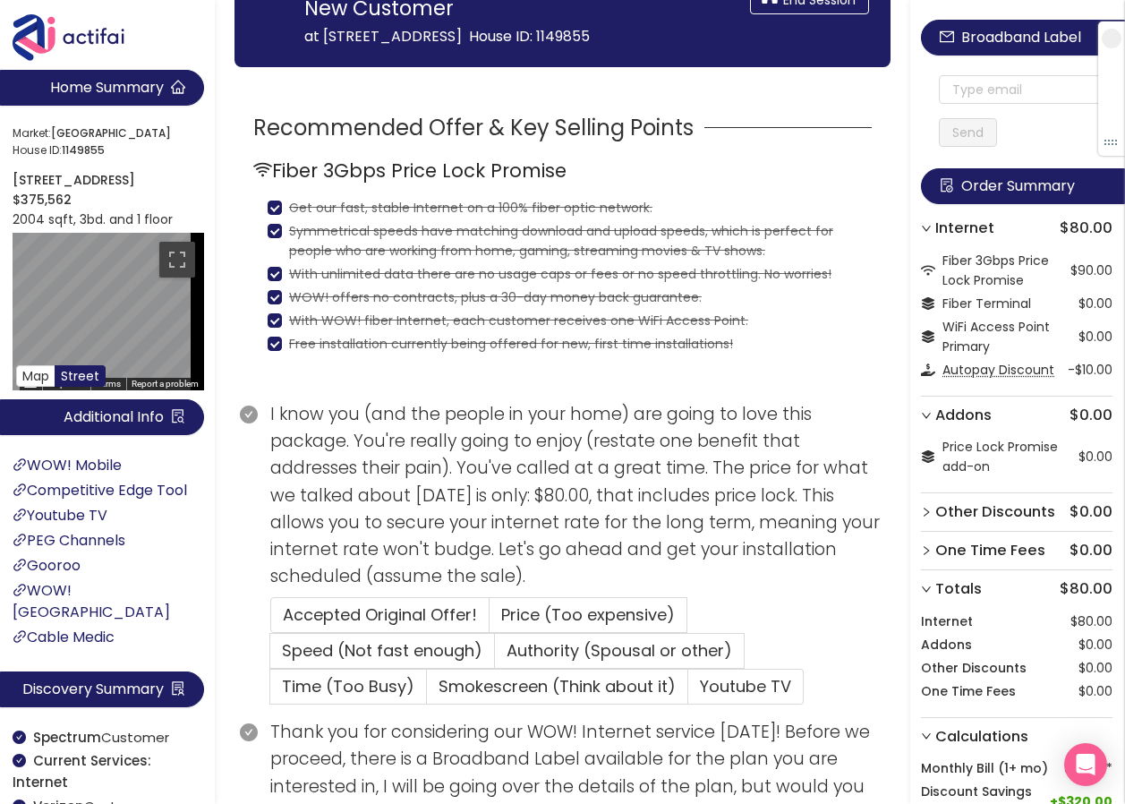
scroll to position [179, 0]
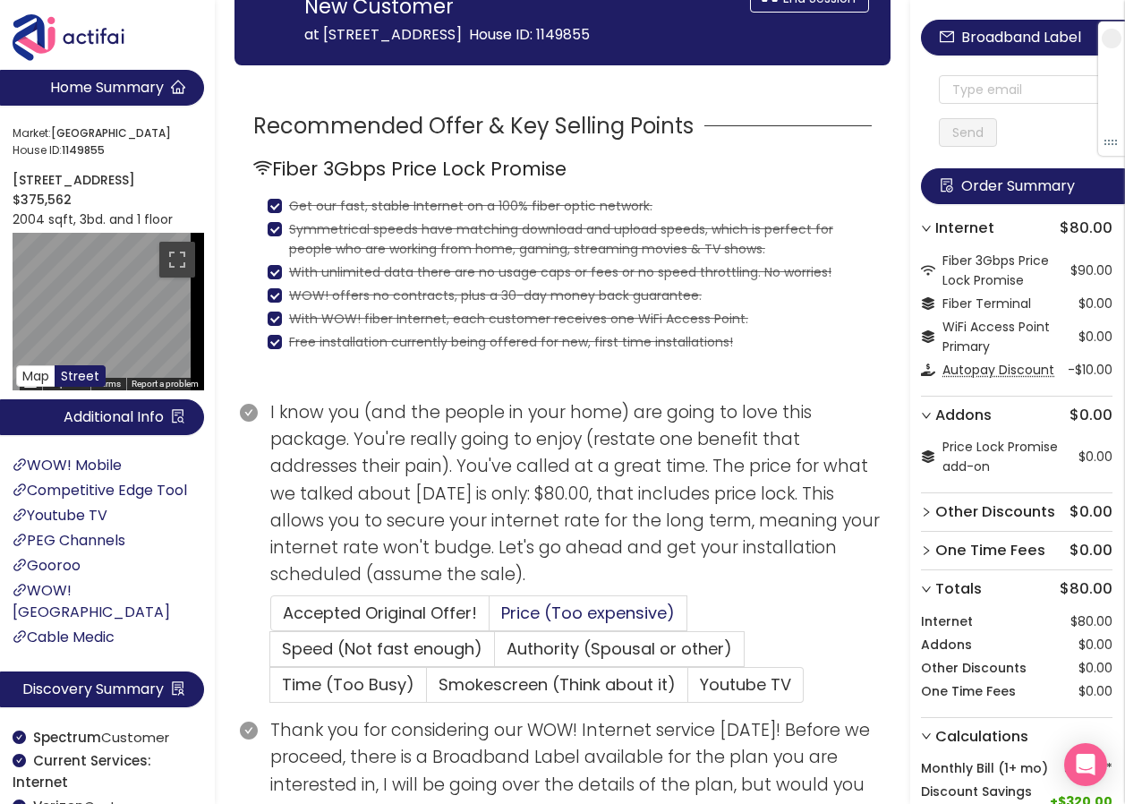
click at [576, 624] on span "Price (Too expensive)" at bounding box center [588, 613] width 174 height 22
click at [490, 619] on input "Price (Too expensive)" at bounding box center [490, 619] width 0 height 0
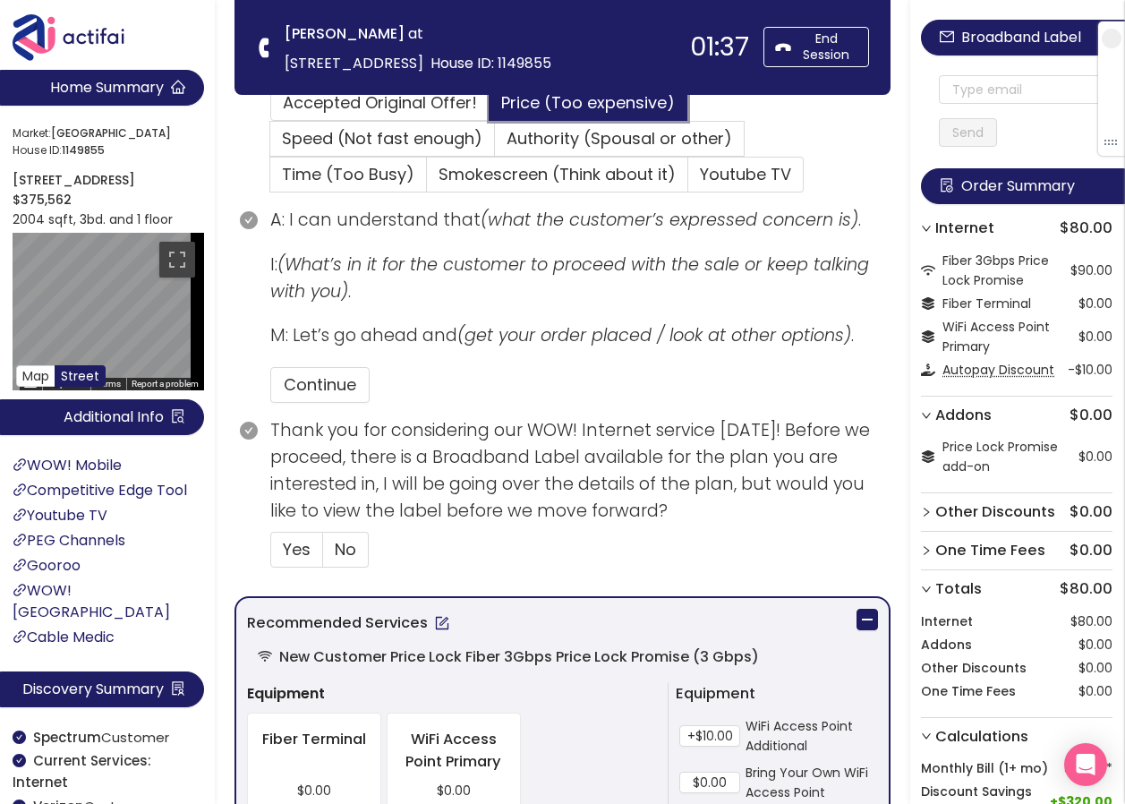
scroll to position [537, 0]
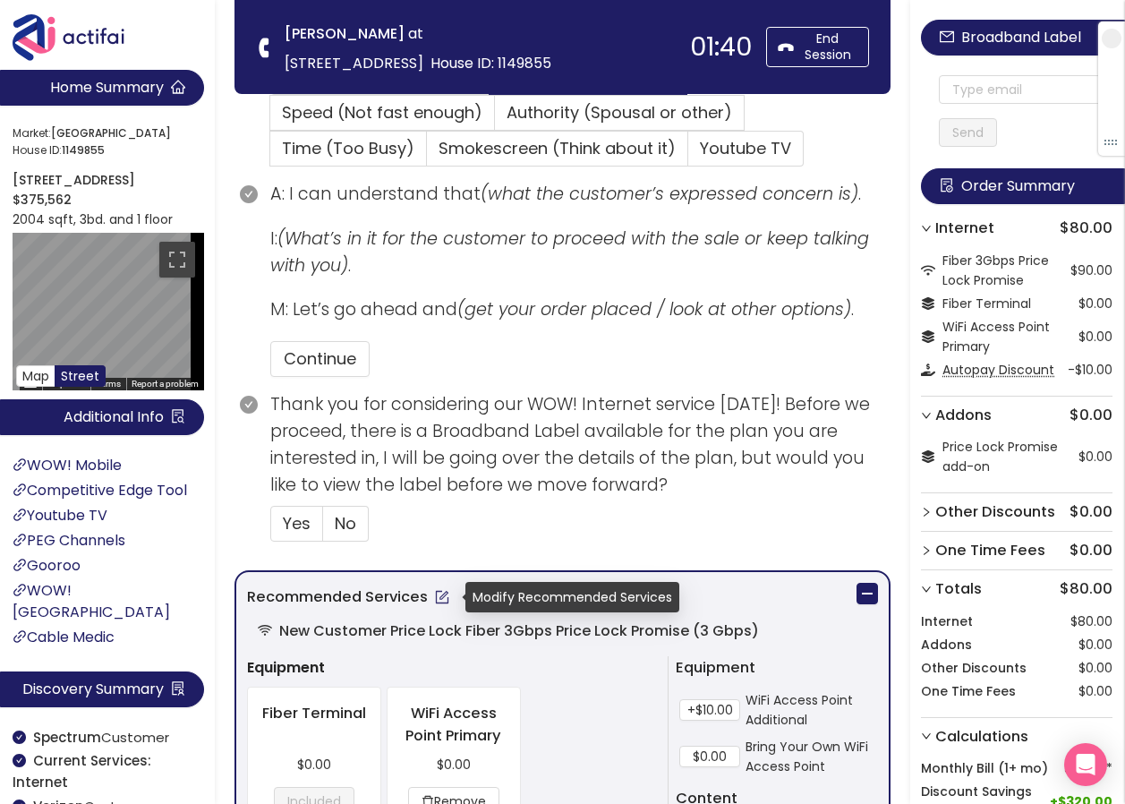
click at [436, 594] on button "button" at bounding box center [442, 597] width 29 height 29
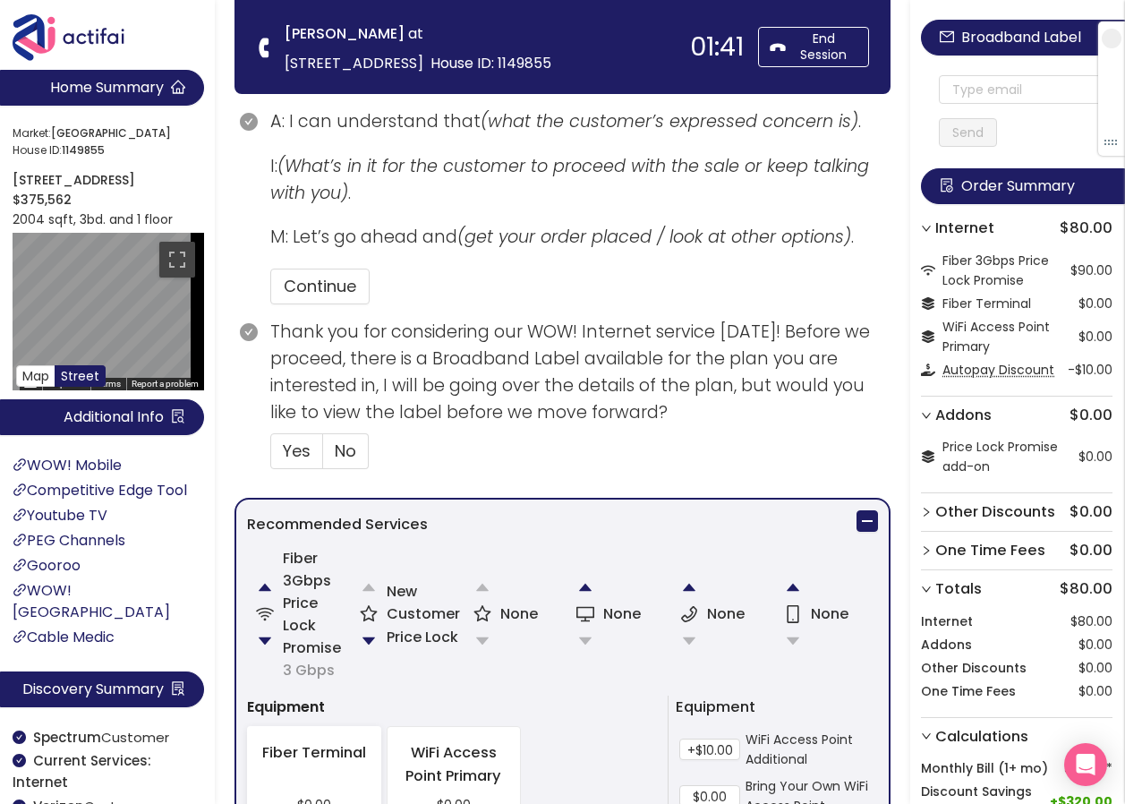
scroll to position [806, 0]
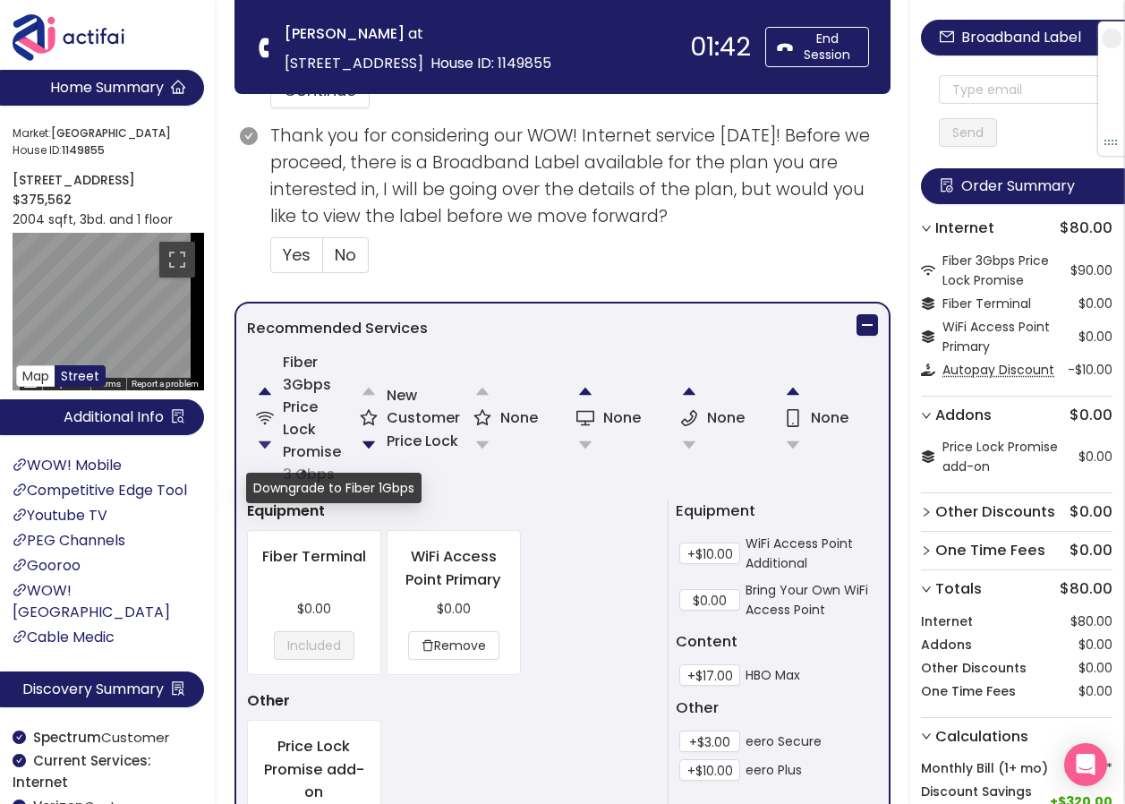
drag, startPoint x: 269, startPoint y: 445, endPoint x: 353, endPoint y: 469, distance: 86.7
click at [270, 446] on button "button" at bounding box center [265, 445] width 36 height 36
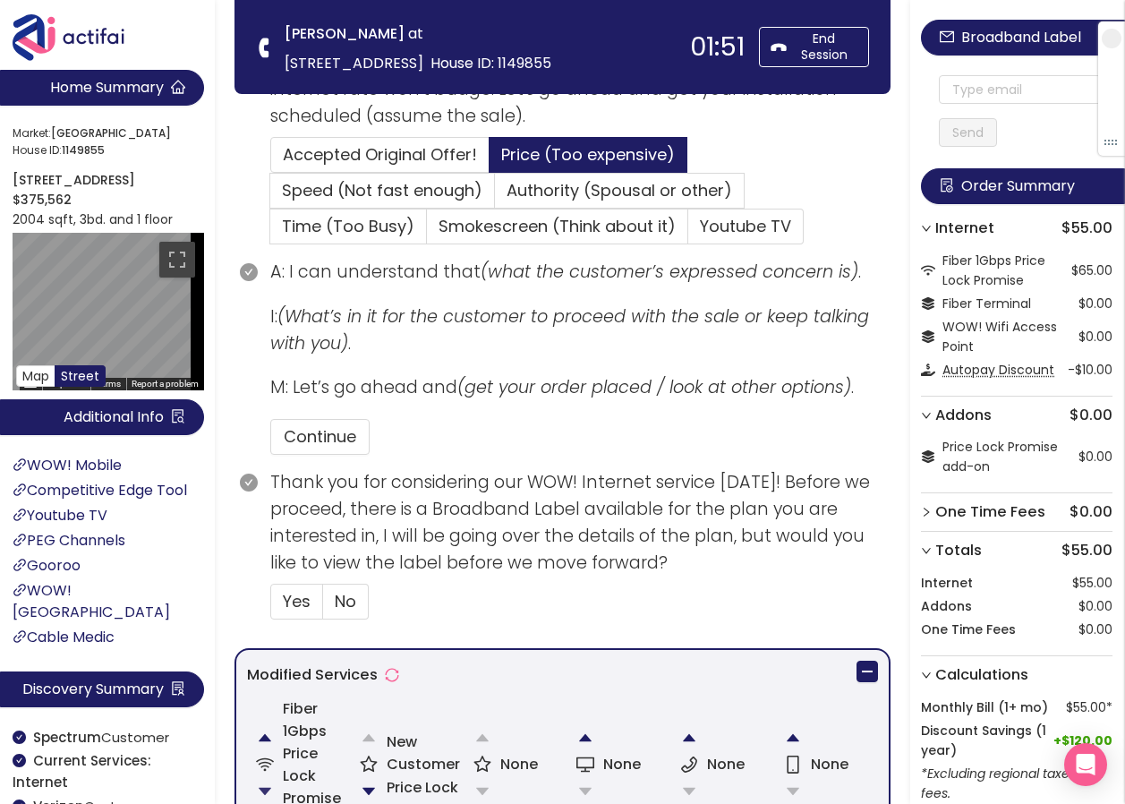
scroll to position [448, 0]
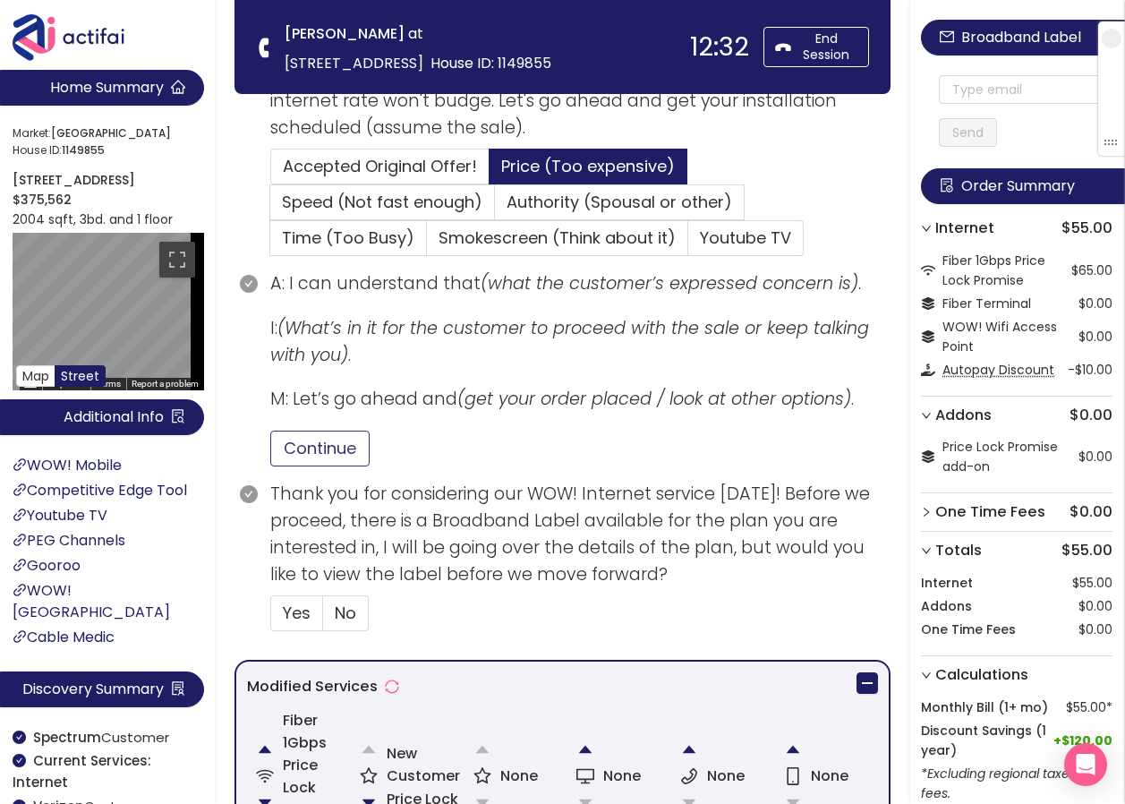
click at [315, 453] on button "Continue" at bounding box center [319, 449] width 99 height 36
click at [339, 609] on span "No" at bounding box center [345, 613] width 21 height 22
click at [323, 619] on input "No" at bounding box center [323, 619] width 0 height 0
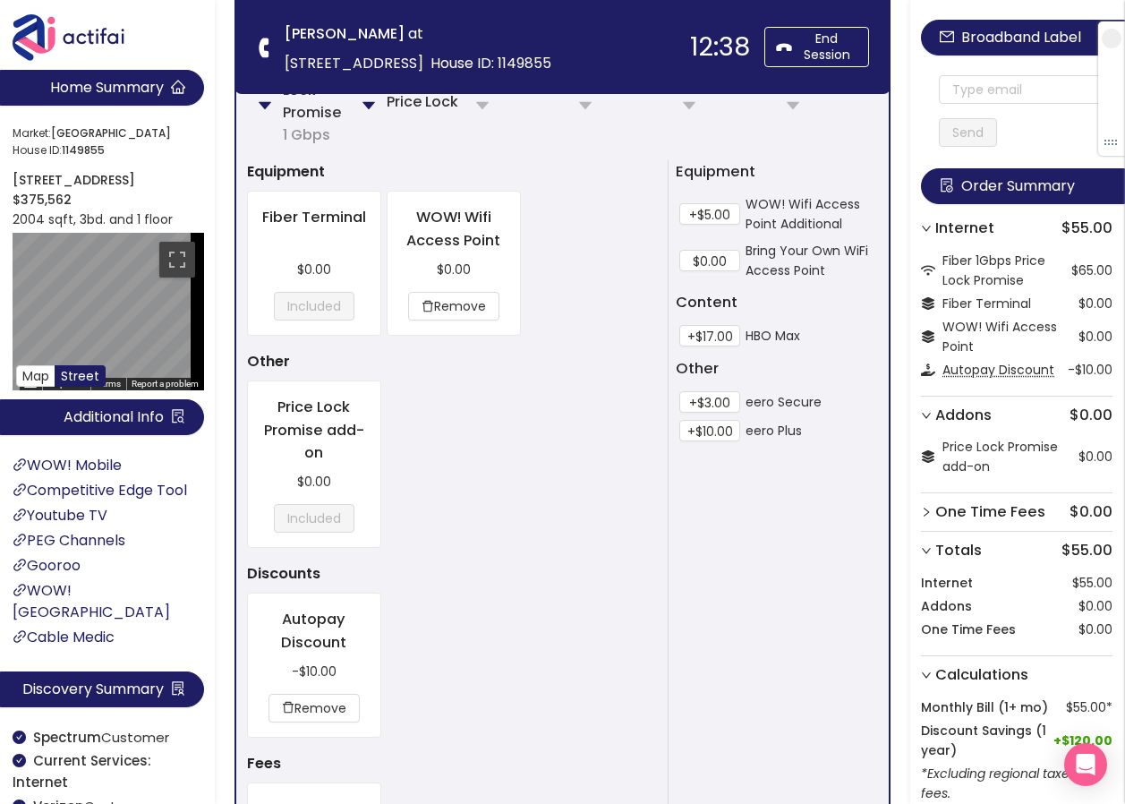
scroll to position [1477, 0]
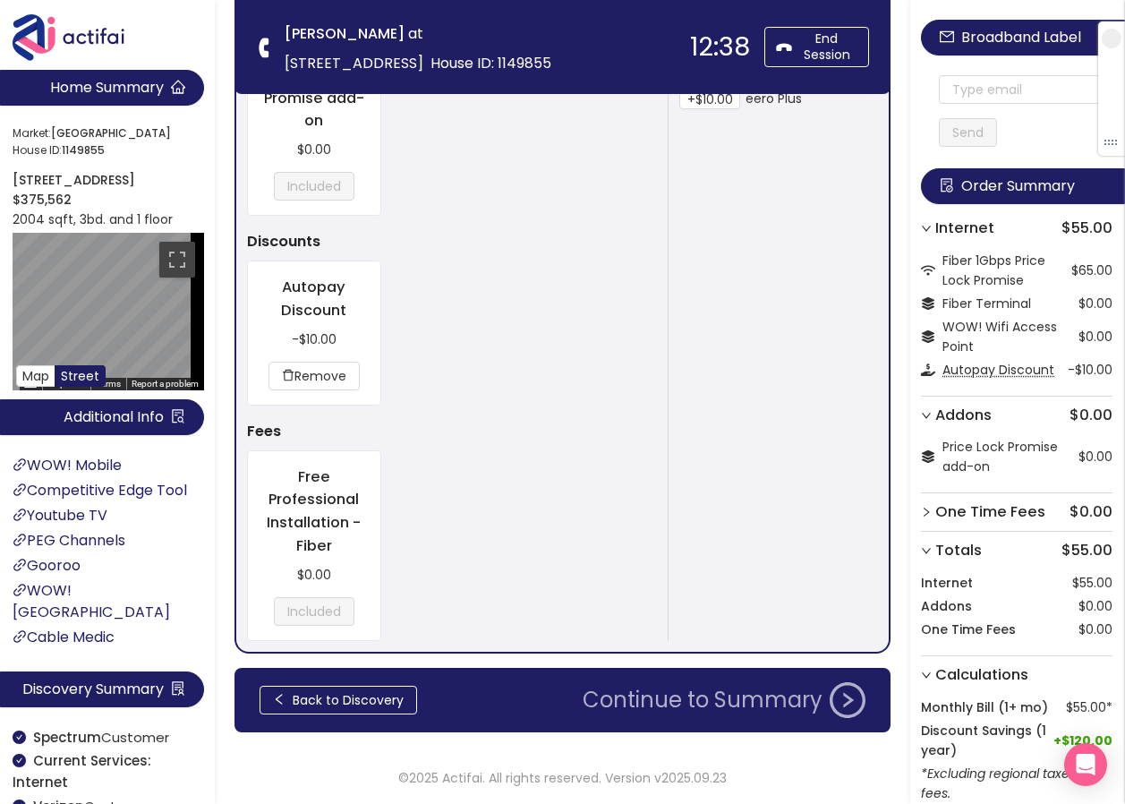
click at [706, 692] on button "Continue to Summary" at bounding box center [724, 700] width 304 height 36
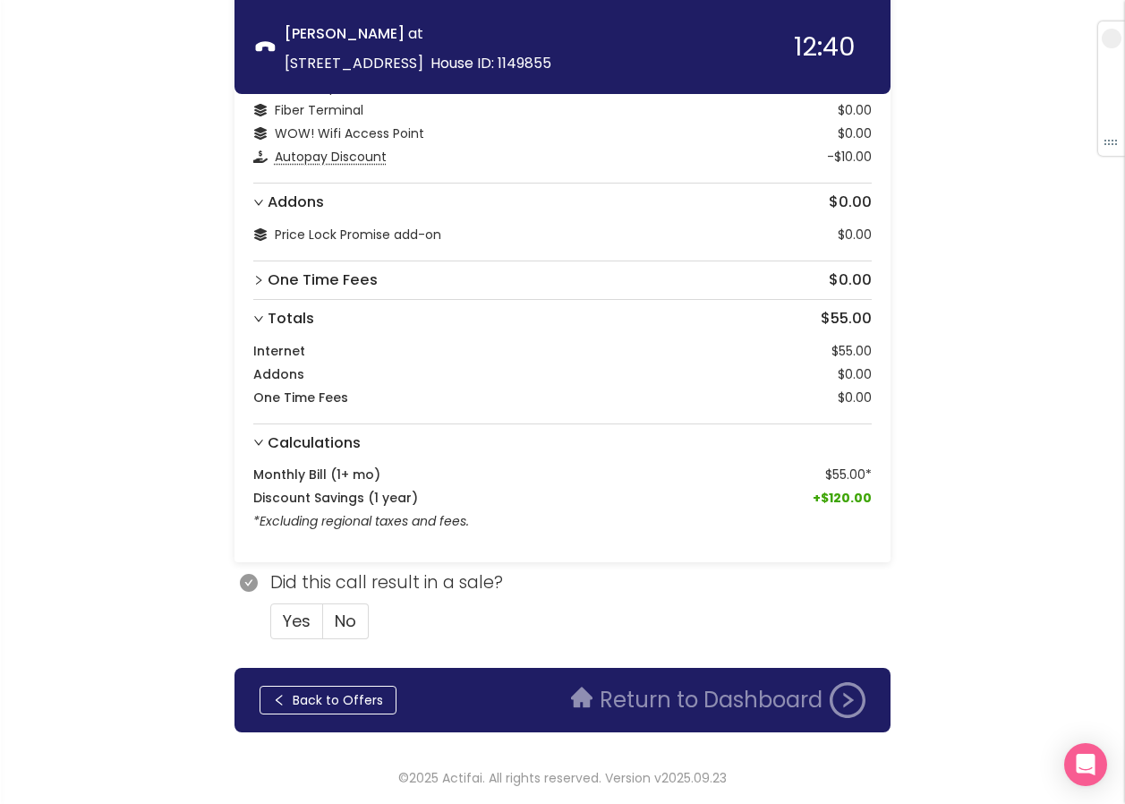
scroll to position [118, 0]
